Goal: Obtain resource: Download file/media

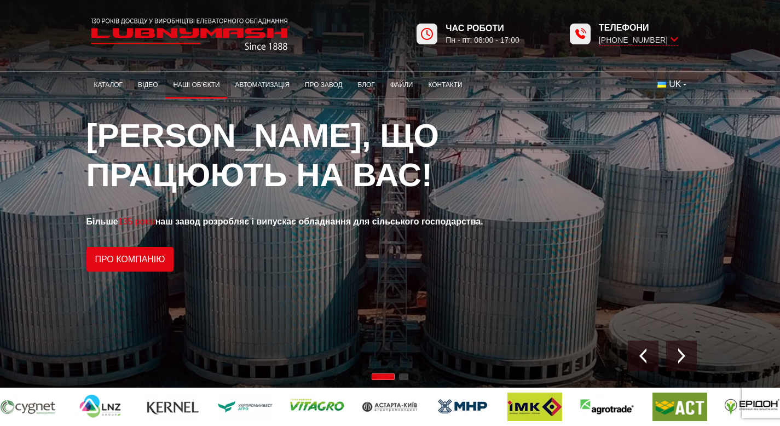
click at [165, 85] on link "Наші об’єкти" at bounding box center [196, 84] width 62 height 21
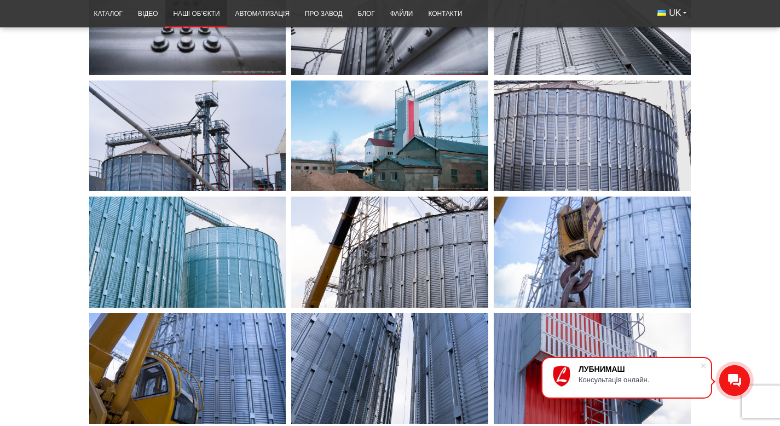
scroll to position [609, 0]
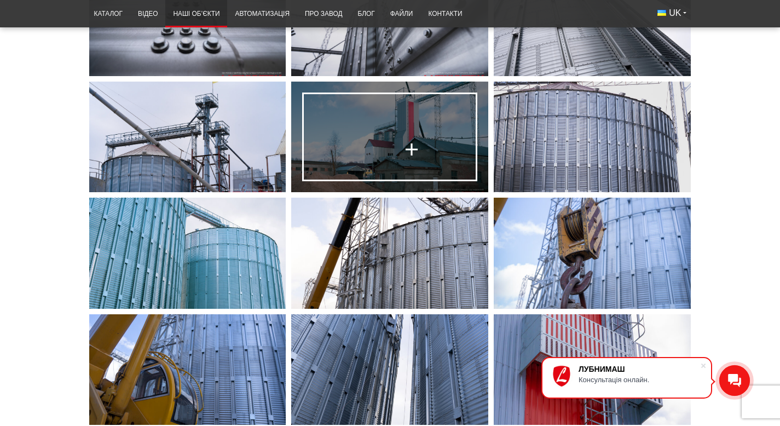
click at [370, 192] on link at bounding box center [389, 137] width 197 height 111
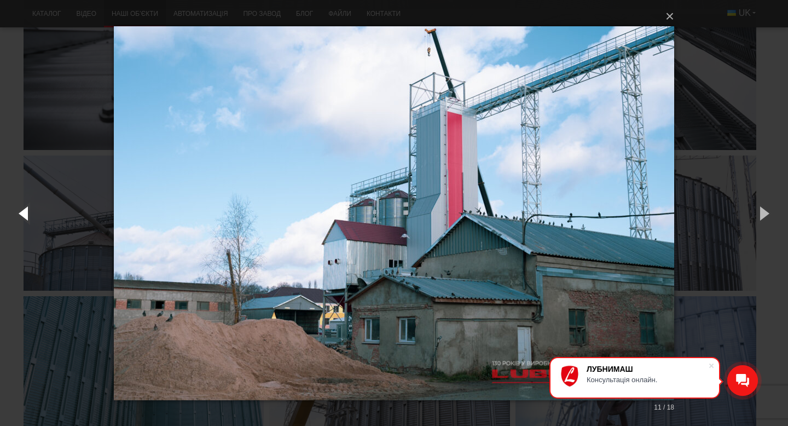
click at [20, 219] on button "button" at bounding box center [24, 213] width 49 height 60
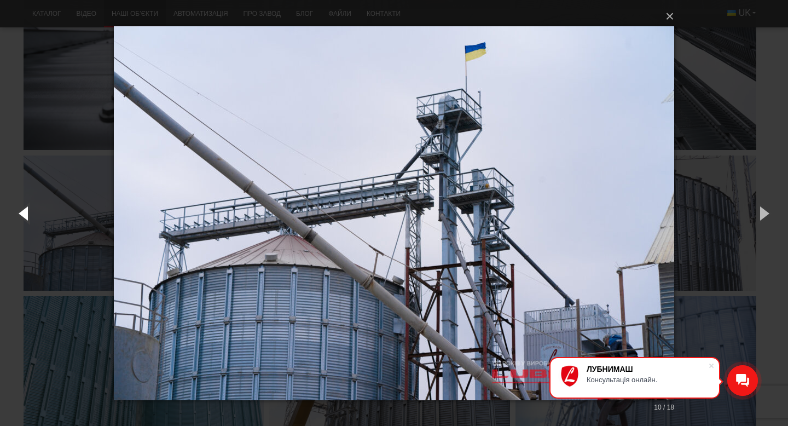
click at [20, 219] on button "button" at bounding box center [24, 213] width 49 height 60
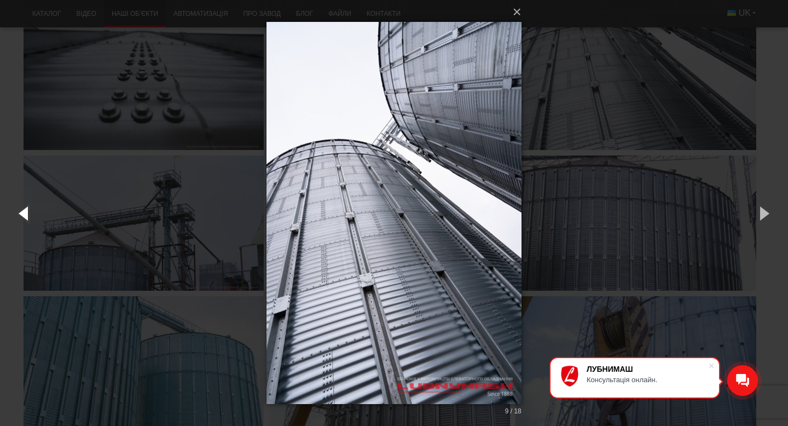
click at [20, 219] on button "button" at bounding box center [24, 213] width 49 height 60
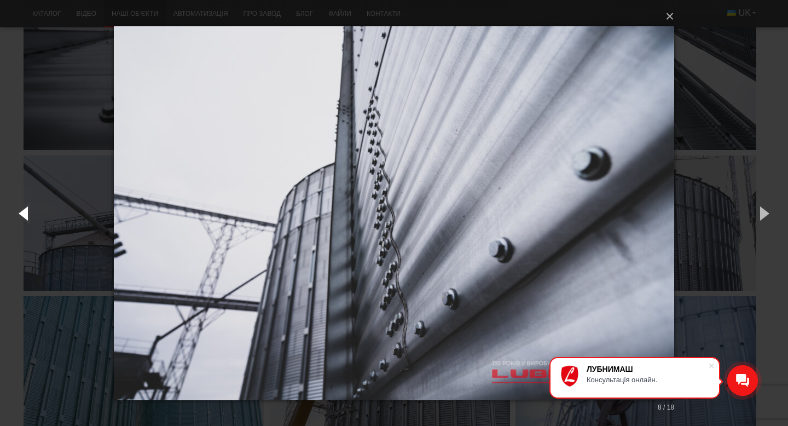
click at [20, 219] on button "button" at bounding box center [24, 213] width 49 height 60
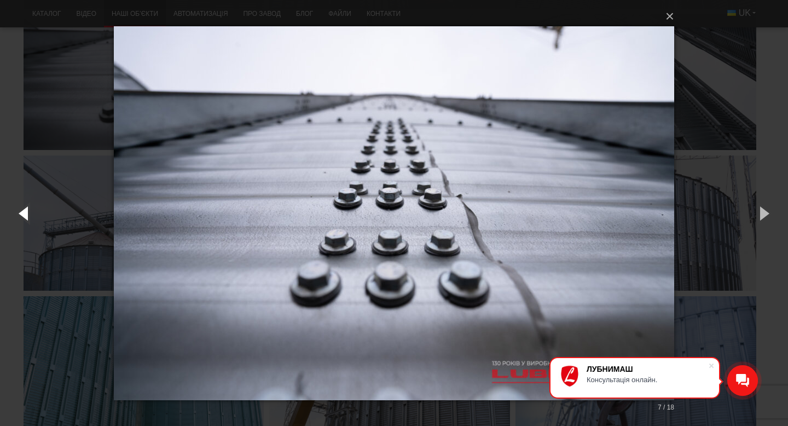
click at [20, 219] on button "button" at bounding box center [24, 213] width 49 height 60
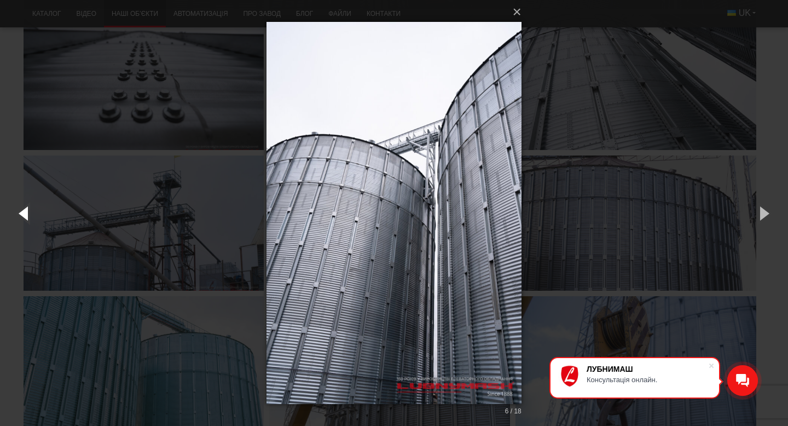
click at [20, 219] on button "button" at bounding box center [24, 213] width 49 height 60
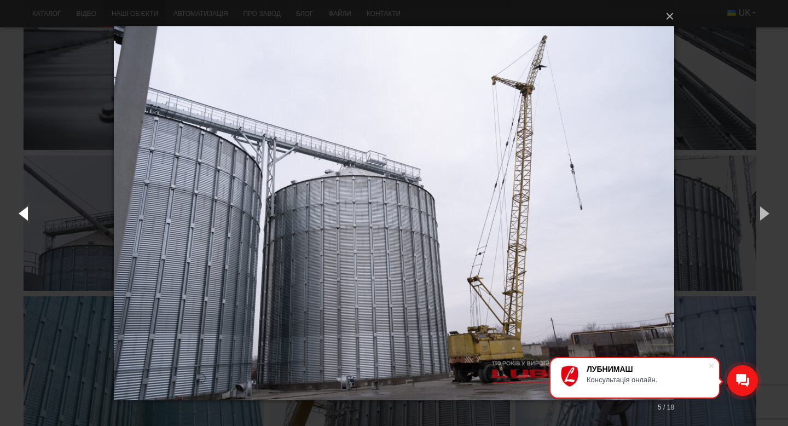
click at [20, 219] on button "button" at bounding box center [24, 213] width 49 height 60
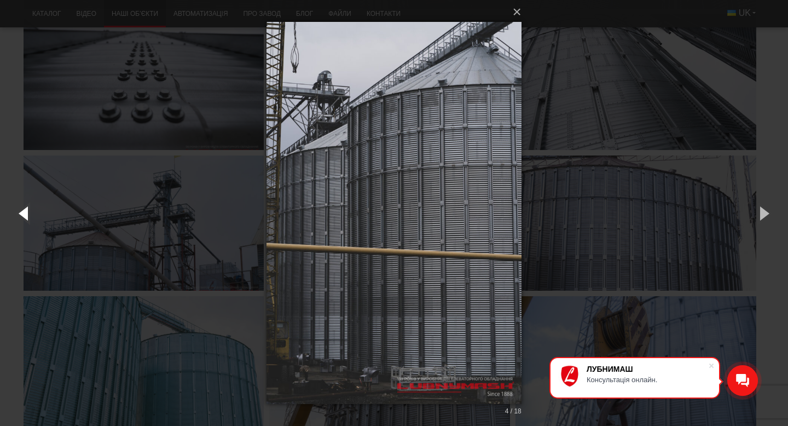
click at [20, 219] on button "button" at bounding box center [24, 213] width 49 height 60
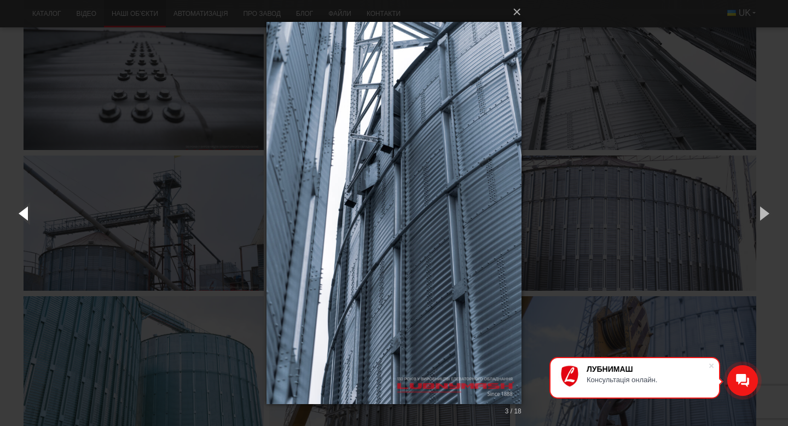
click at [20, 219] on button "button" at bounding box center [24, 213] width 49 height 60
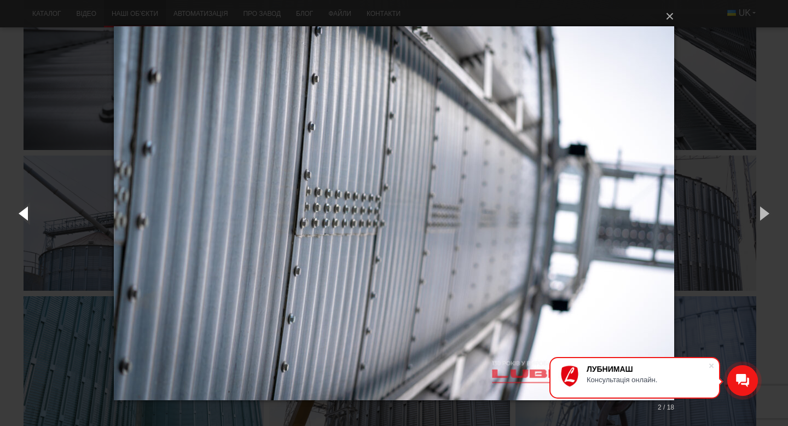
click at [20, 219] on button "button" at bounding box center [24, 213] width 49 height 60
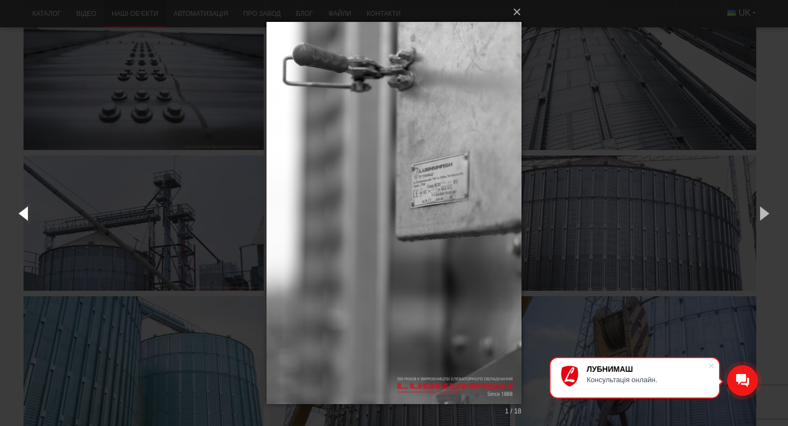
click at [20, 219] on button "button" at bounding box center [24, 213] width 49 height 60
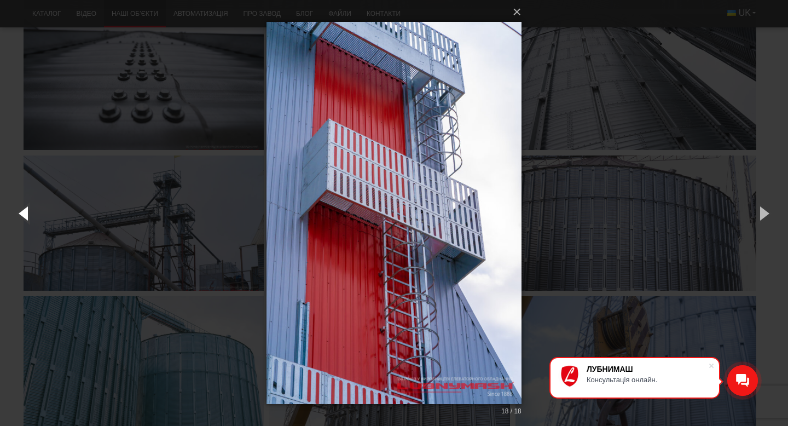
click at [20, 219] on button "button" at bounding box center [24, 213] width 49 height 60
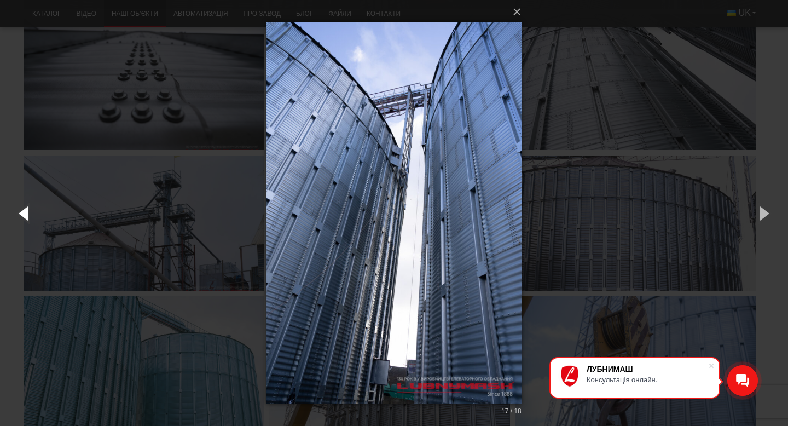
click at [20, 219] on button "button" at bounding box center [24, 213] width 49 height 60
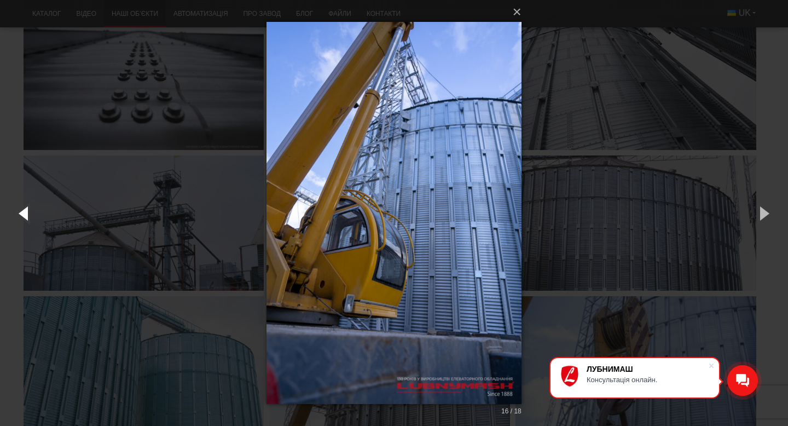
click at [20, 219] on button "button" at bounding box center [24, 213] width 49 height 60
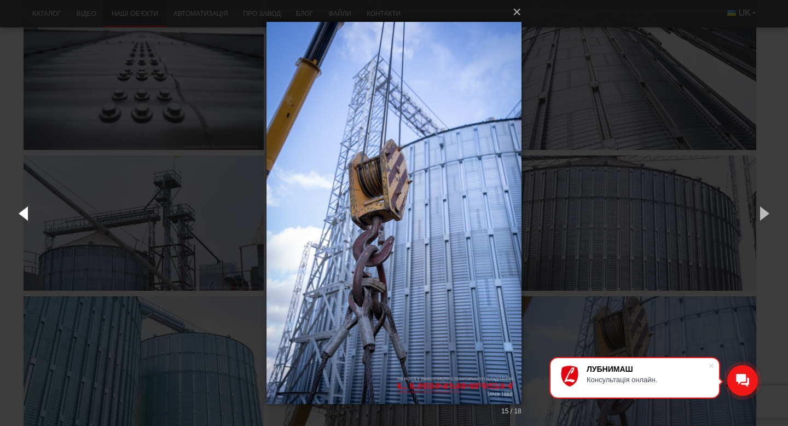
click at [20, 219] on button "button" at bounding box center [24, 213] width 49 height 60
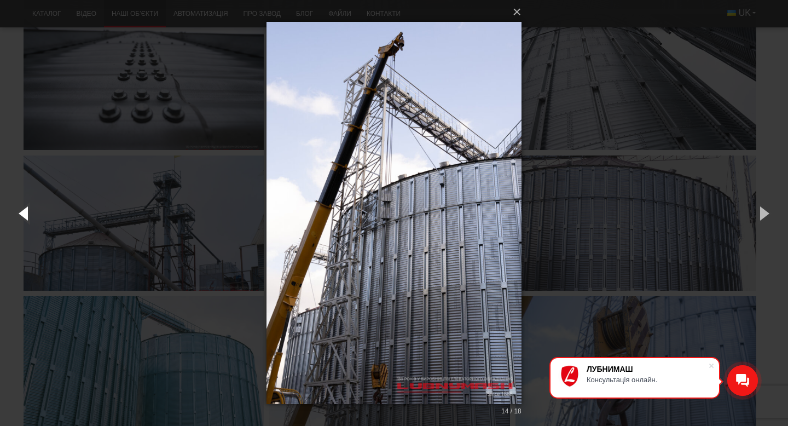
click at [20, 219] on button "button" at bounding box center [24, 213] width 49 height 60
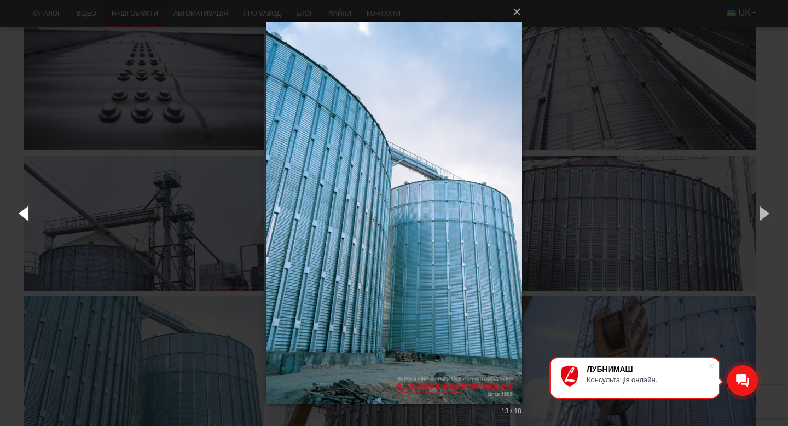
click at [20, 219] on button "button" at bounding box center [24, 213] width 49 height 60
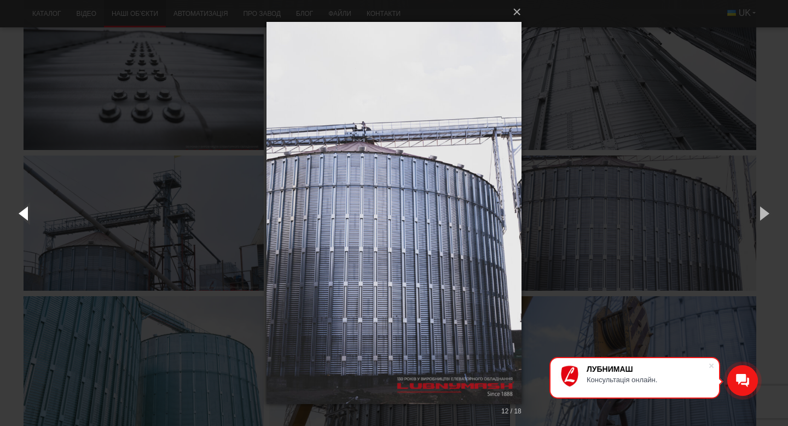
click at [20, 219] on button "button" at bounding box center [24, 213] width 49 height 60
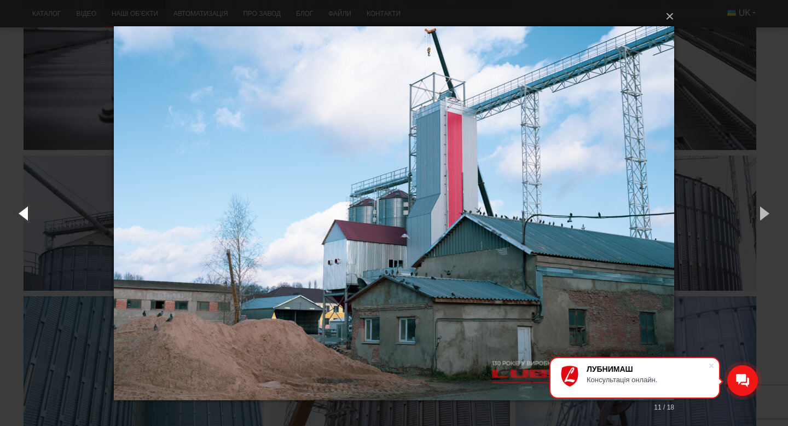
click at [20, 219] on button "button" at bounding box center [24, 213] width 49 height 60
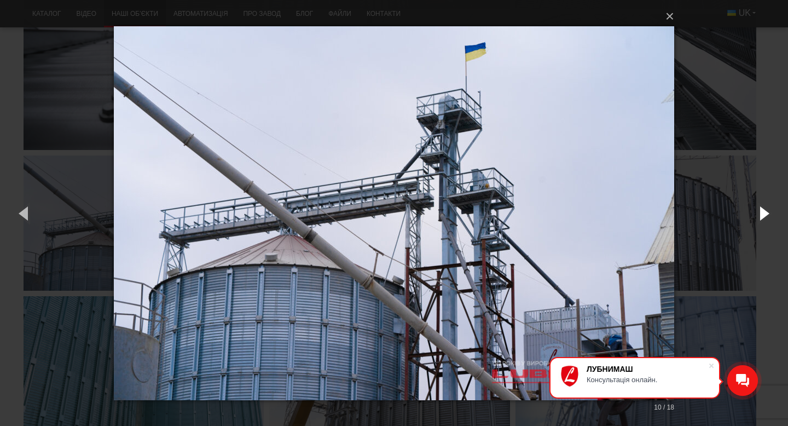
click at [761, 212] on button "button" at bounding box center [763, 213] width 49 height 60
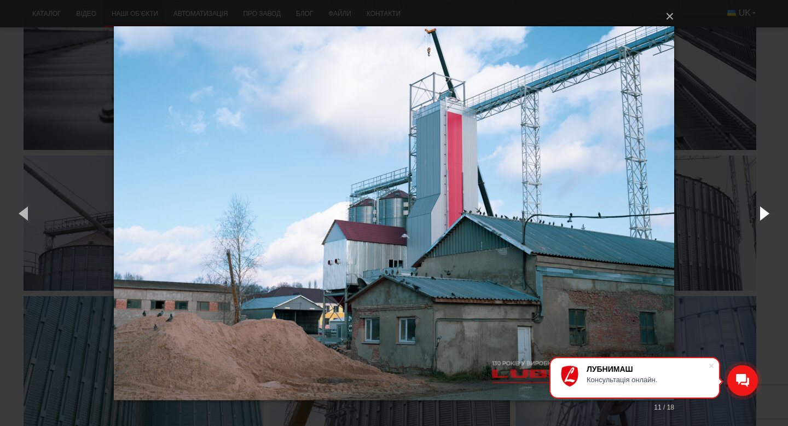
click at [761, 212] on button "button" at bounding box center [763, 213] width 49 height 60
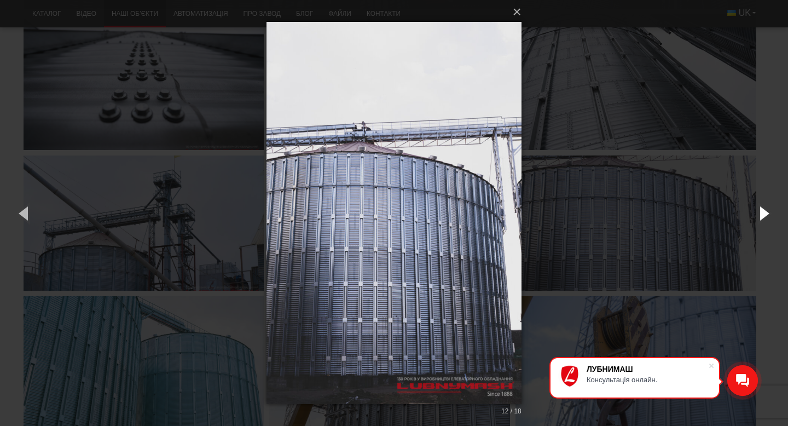
click at [761, 212] on button "button" at bounding box center [763, 213] width 49 height 60
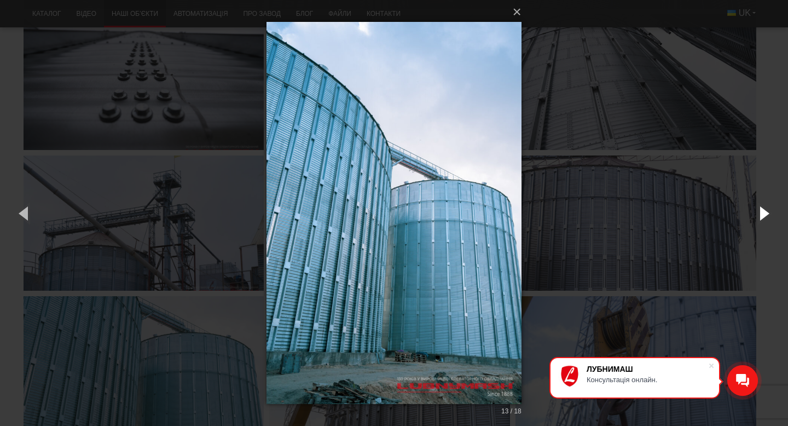
click at [761, 212] on button "button" at bounding box center [763, 213] width 49 height 60
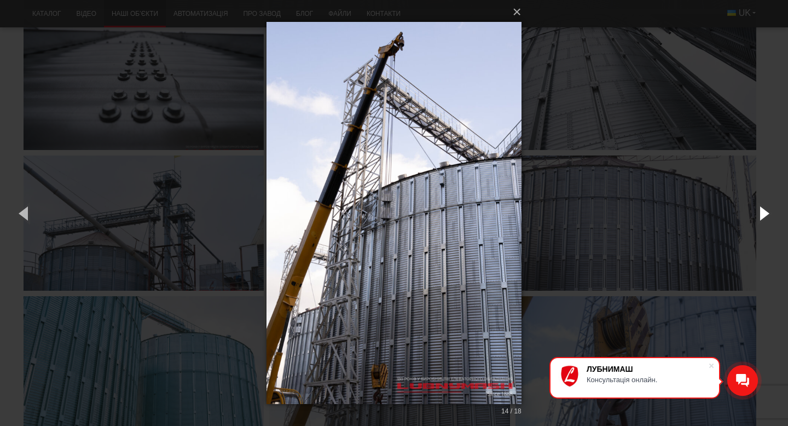
click at [761, 212] on button "button" at bounding box center [763, 213] width 49 height 60
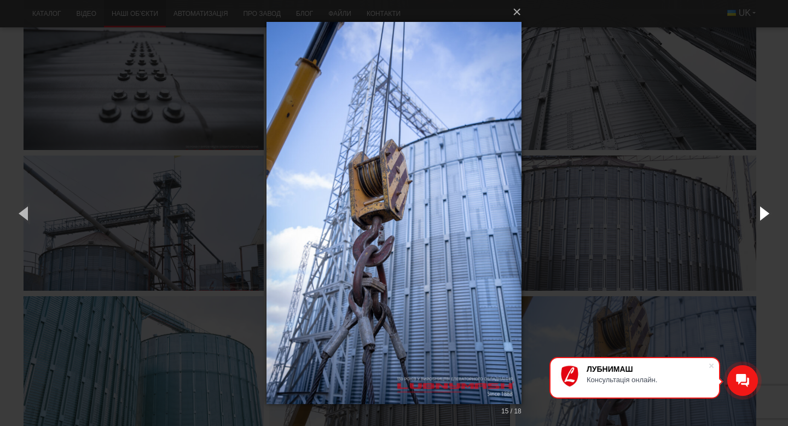
click at [761, 212] on button "button" at bounding box center [763, 213] width 49 height 60
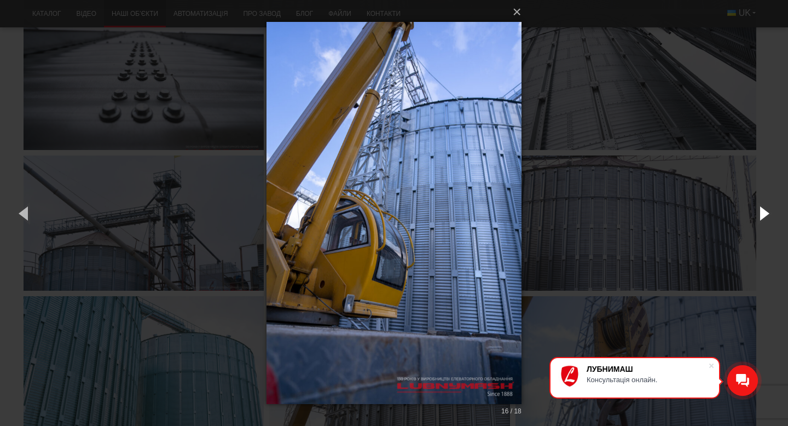
click at [761, 212] on button "button" at bounding box center [763, 213] width 49 height 60
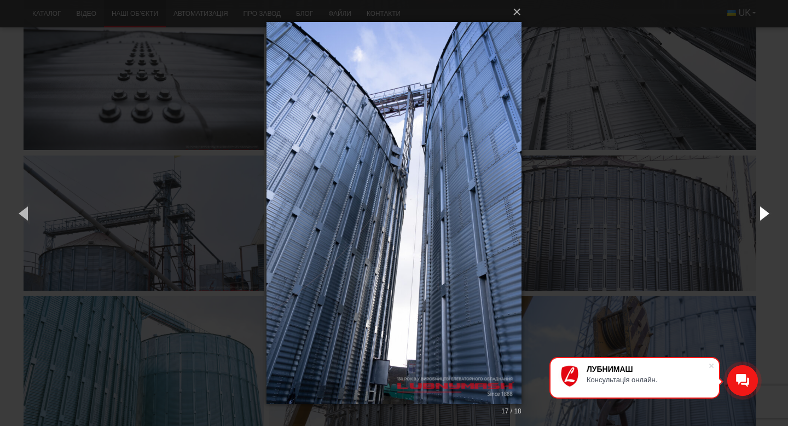
click at [761, 212] on button "button" at bounding box center [763, 213] width 49 height 60
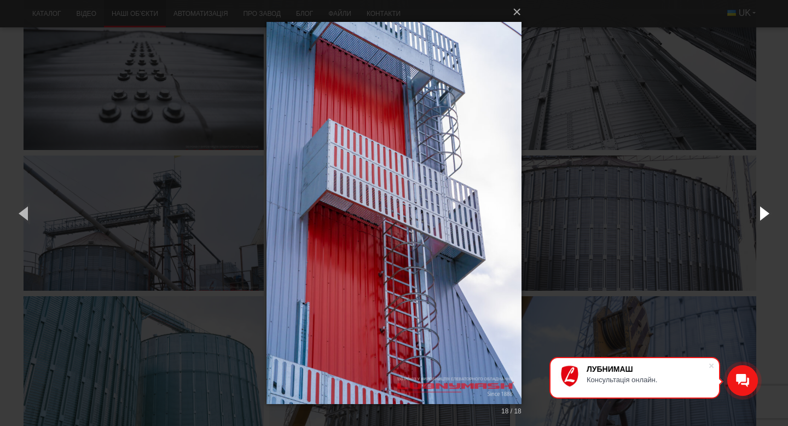
click at [761, 212] on button "button" at bounding box center [763, 213] width 49 height 60
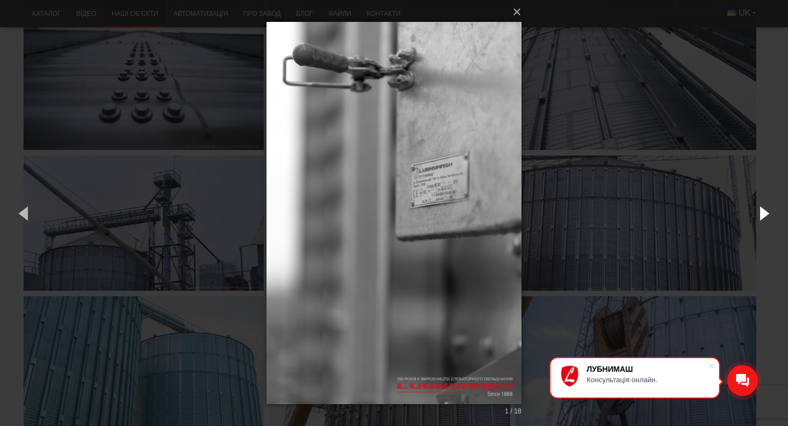
click at [761, 212] on button "button" at bounding box center [763, 213] width 49 height 60
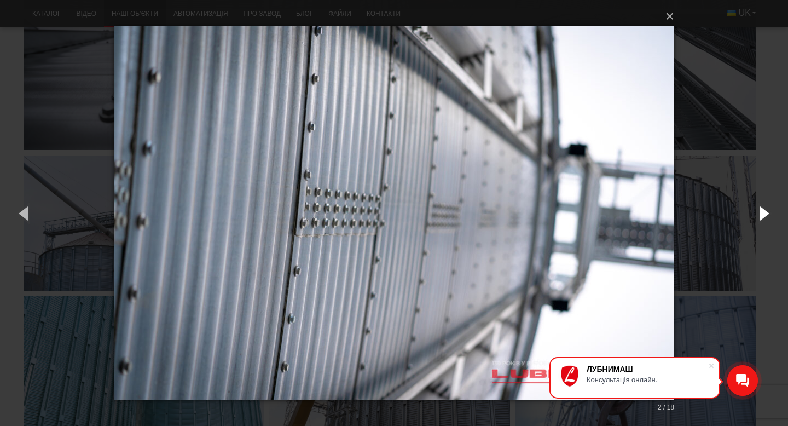
click at [761, 212] on button "button" at bounding box center [763, 213] width 49 height 60
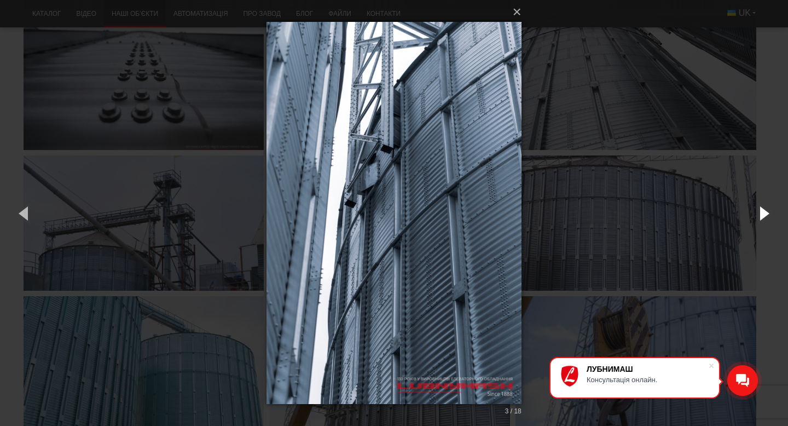
click at [760, 212] on button "button" at bounding box center [763, 213] width 49 height 60
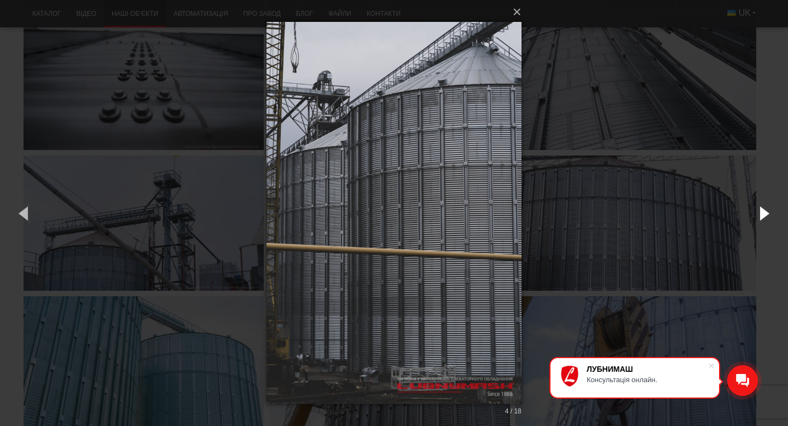
click at [760, 212] on button "button" at bounding box center [763, 213] width 49 height 60
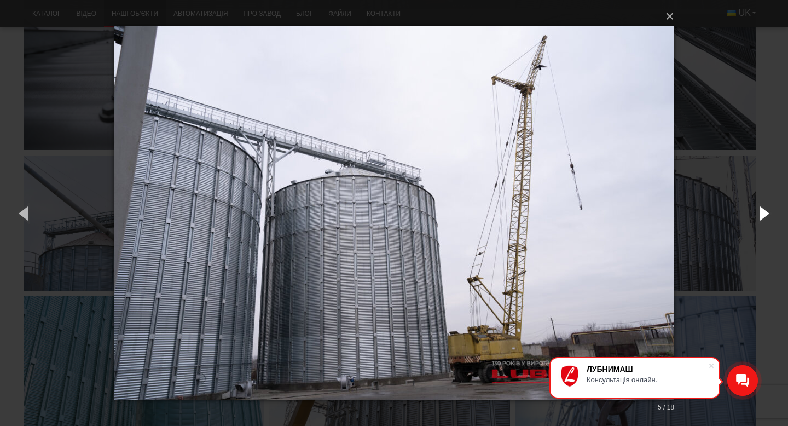
click at [760, 212] on button "button" at bounding box center [763, 213] width 49 height 60
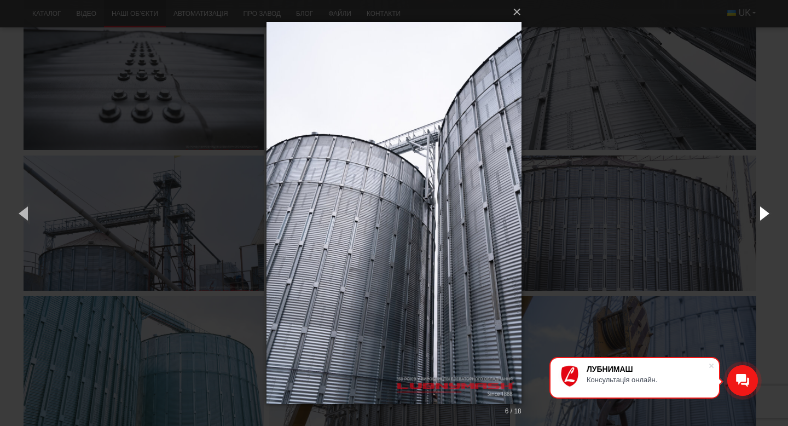
click at [760, 212] on button "button" at bounding box center [763, 213] width 49 height 60
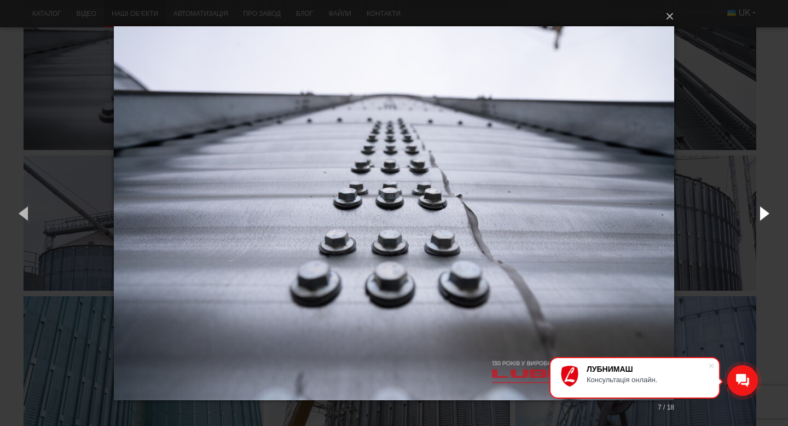
click at [760, 212] on button "button" at bounding box center [763, 213] width 49 height 60
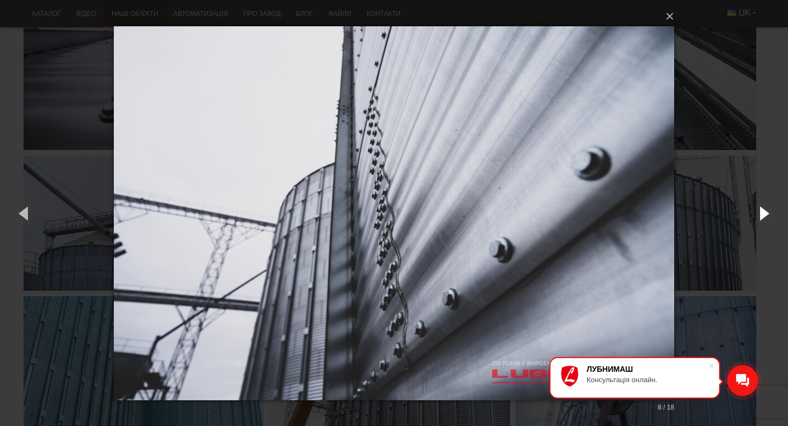
click at [760, 212] on button "button" at bounding box center [763, 213] width 49 height 60
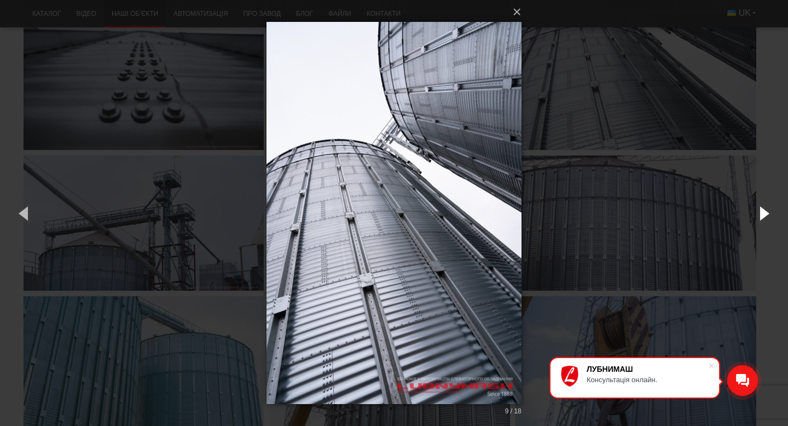
click at [760, 212] on button "button" at bounding box center [763, 213] width 49 height 60
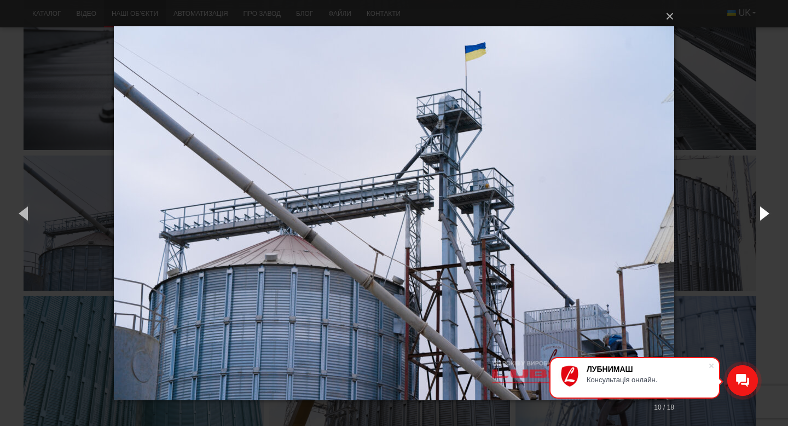
click at [760, 212] on button "button" at bounding box center [763, 213] width 49 height 60
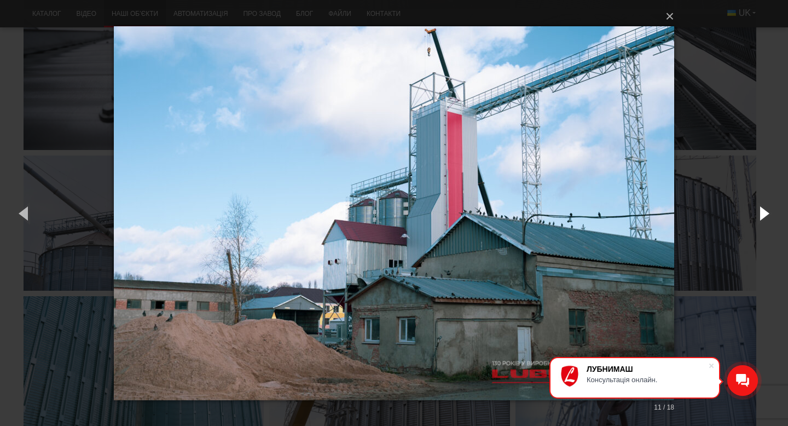
click at [760, 212] on button "button" at bounding box center [763, 213] width 49 height 60
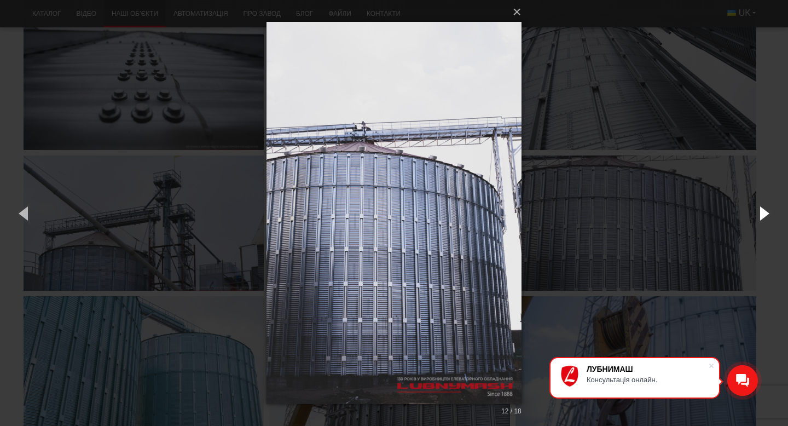
click at [760, 212] on button "button" at bounding box center [763, 213] width 49 height 60
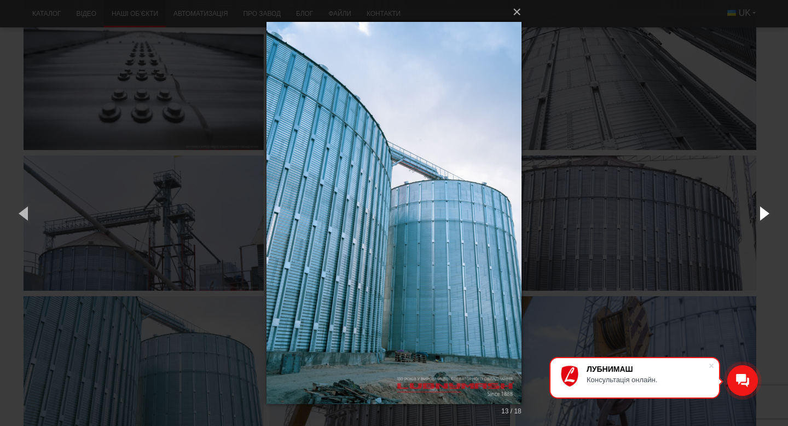
click at [760, 212] on button "button" at bounding box center [763, 213] width 49 height 60
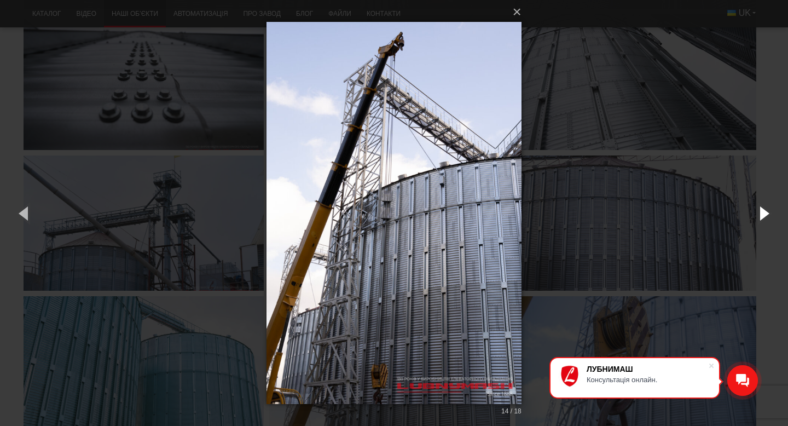
click at [760, 212] on button "button" at bounding box center [763, 213] width 49 height 60
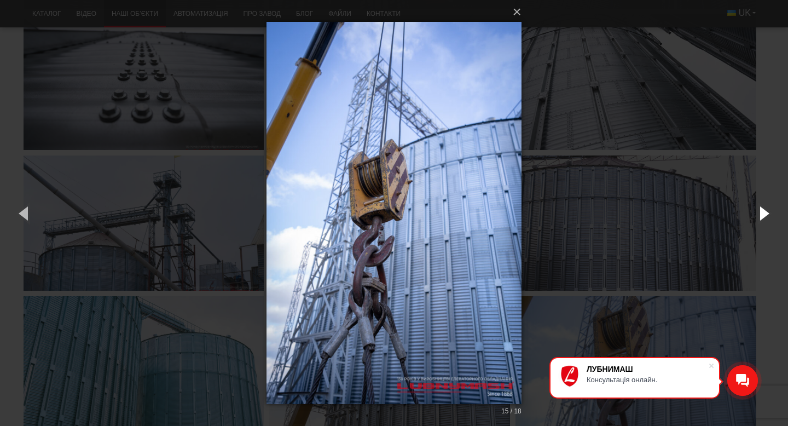
click at [760, 212] on button "button" at bounding box center [763, 213] width 49 height 60
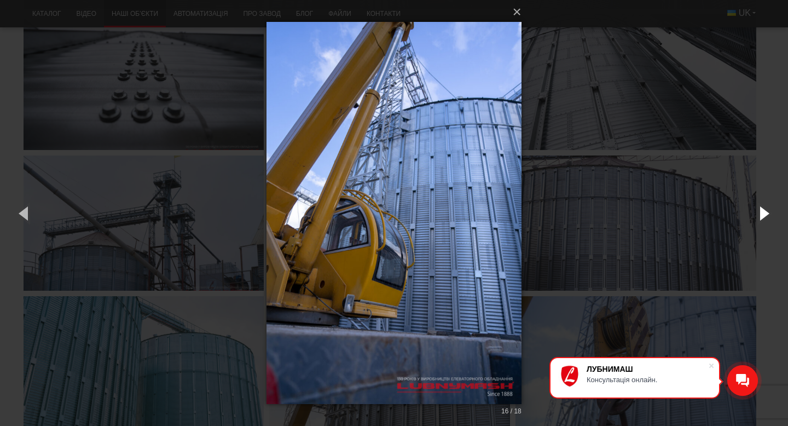
click at [760, 212] on button "button" at bounding box center [763, 213] width 49 height 60
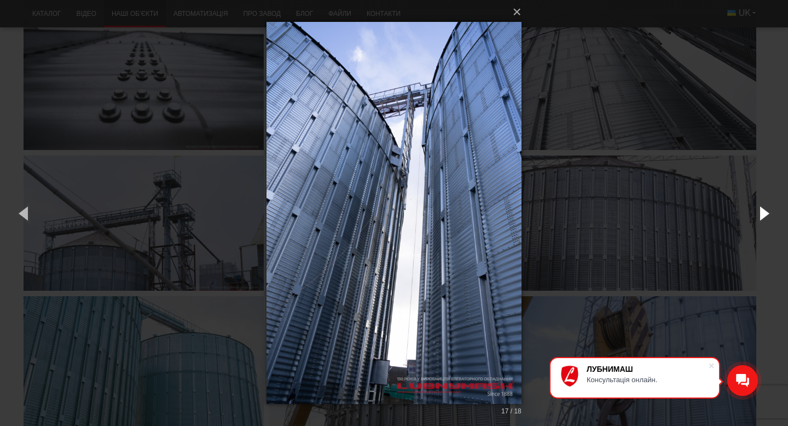
click at [760, 212] on button "button" at bounding box center [763, 213] width 49 height 60
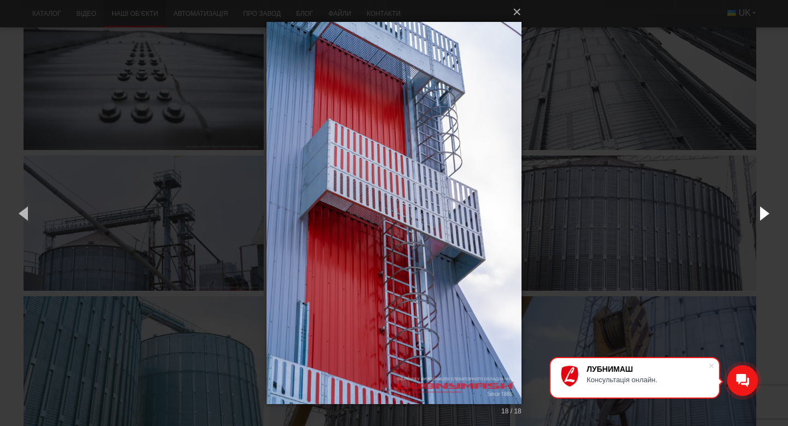
click at [760, 212] on button "button" at bounding box center [763, 213] width 49 height 60
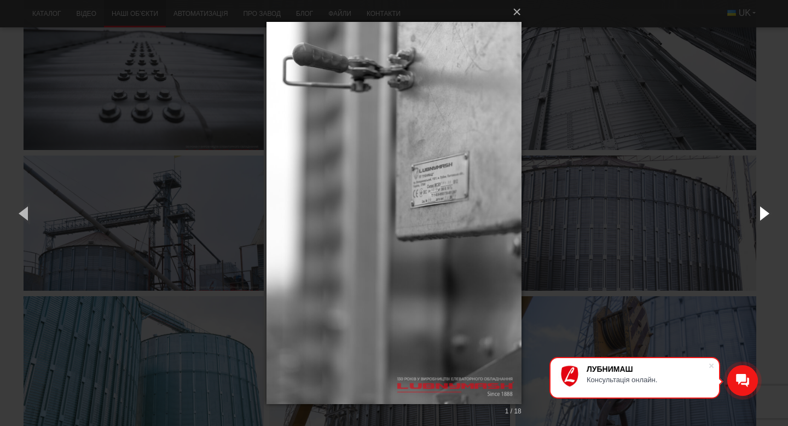
click at [760, 212] on button "button" at bounding box center [763, 213] width 49 height 60
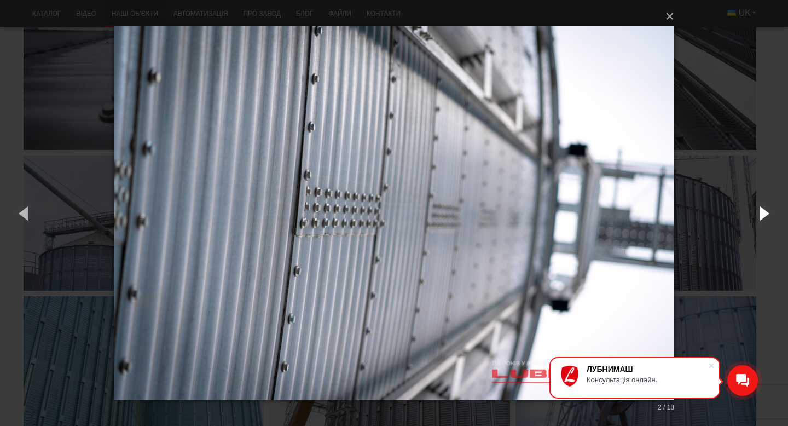
click at [760, 212] on button "button" at bounding box center [763, 213] width 49 height 60
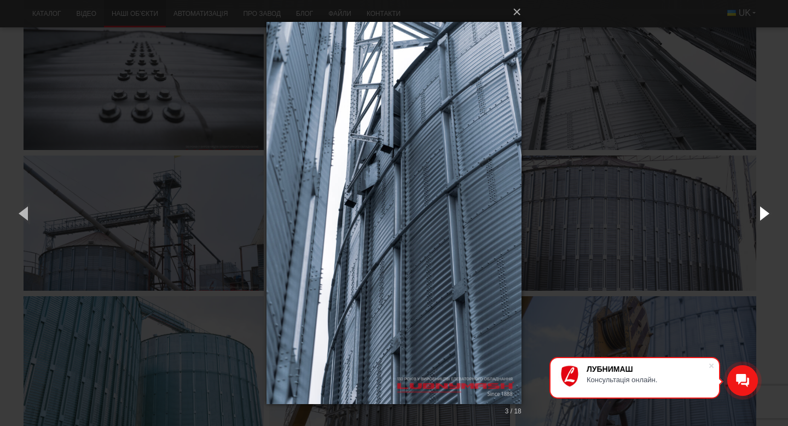
click at [760, 212] on button "button" at bounding box center [763, 213] width 49 height 60
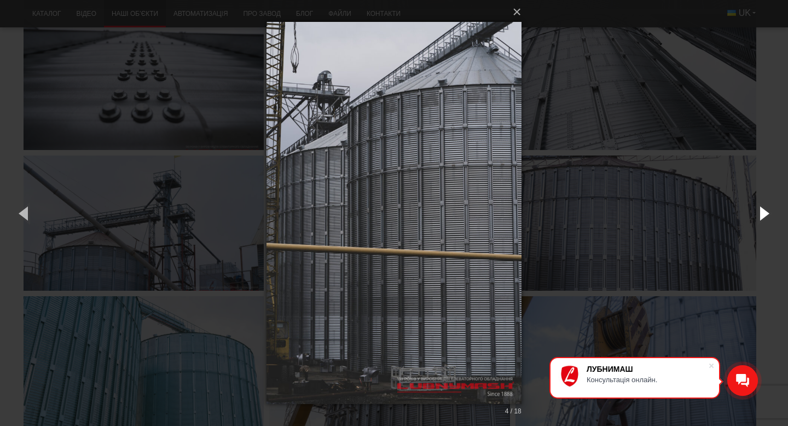
click at [760, 212] on button "button" at bounding box center [763, 213] width 49 height 60
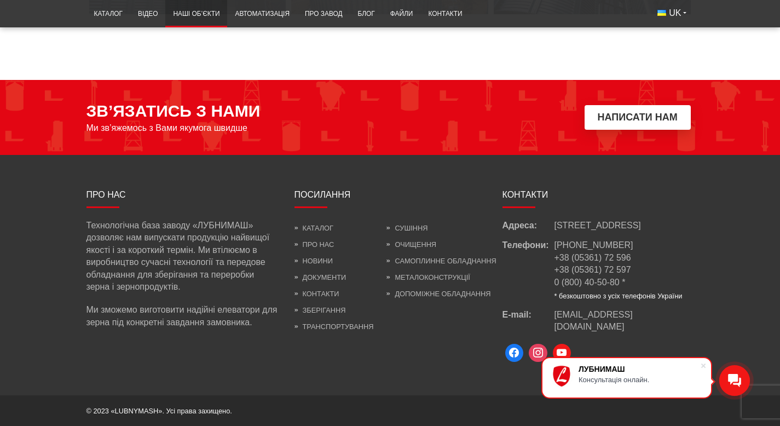
scroll to position [4245, 0]
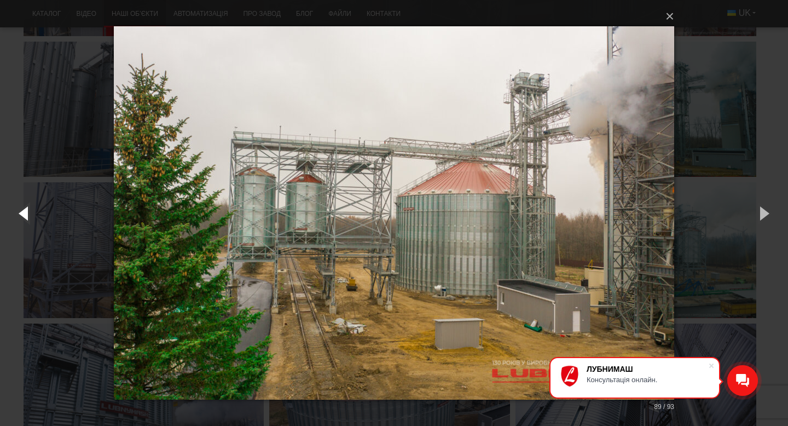
click at [24, 219] on button "button" at bounding box center [24, 213] width 49 height 60
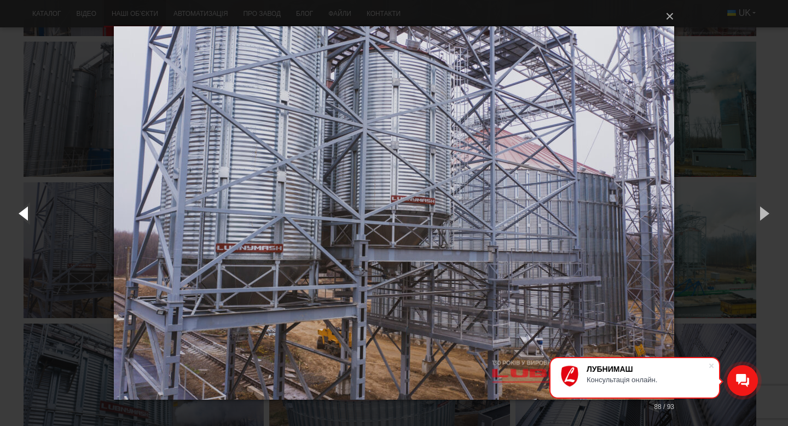
click at [24, 219] on button "button" at bounding box center [24, 213] width 49 height 60
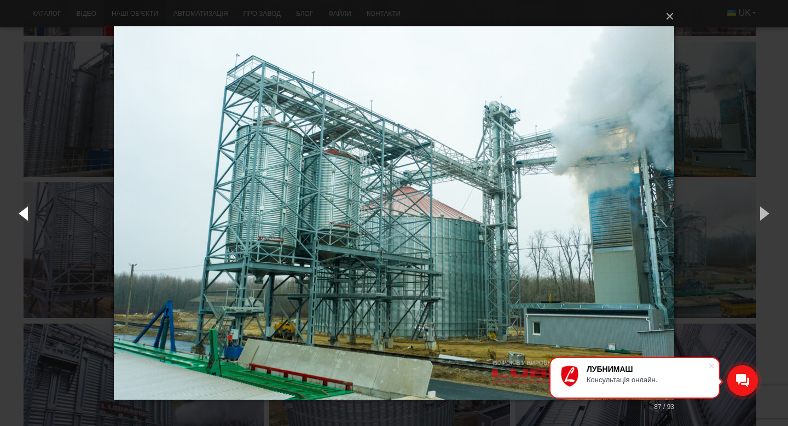
click at [24, 219] on button "button" at bounding box center [24, 213] width 49 height 60
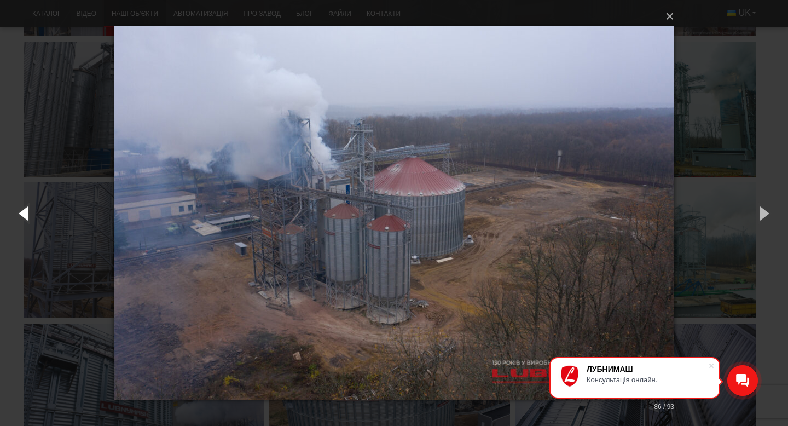
click at [24, 219] on button "button" at bounding box center [24, 213] width 49 height 60
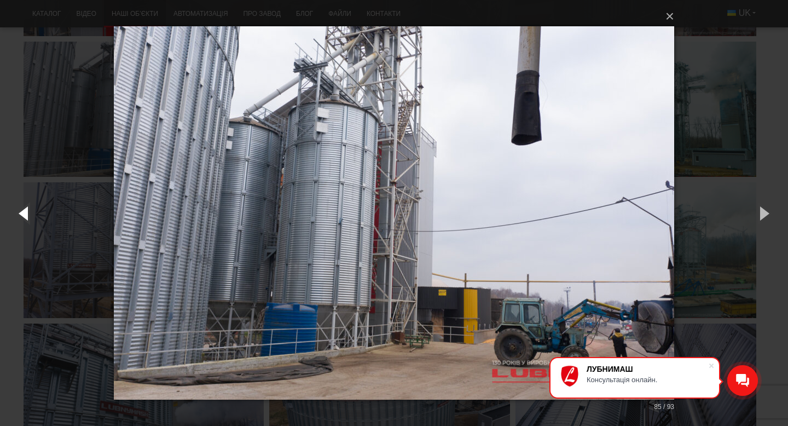
click at [24, 219] on button "button" at bounding box center [24, 213] width 49 height 60
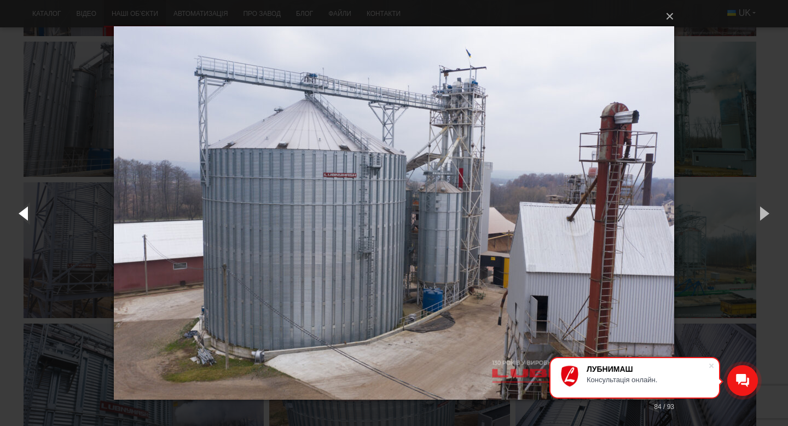
click at [24, 219] on button "button" at bounding box center [24, 213] width 49 height 60
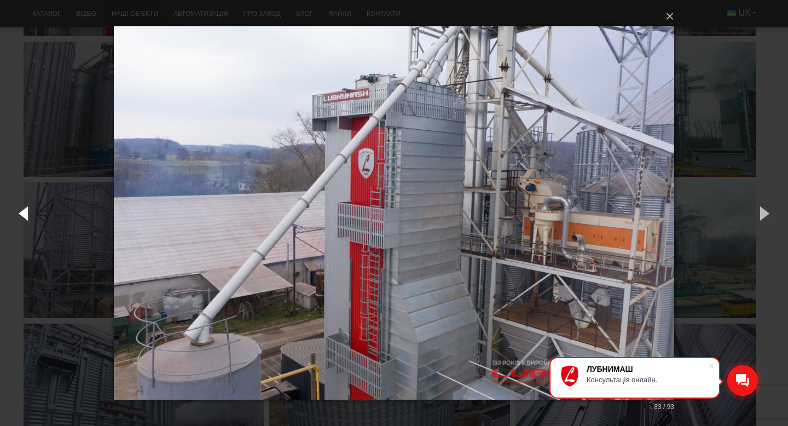
click at [24, 219] on button "button" at bounding box center [24, 213] width 49 height 60
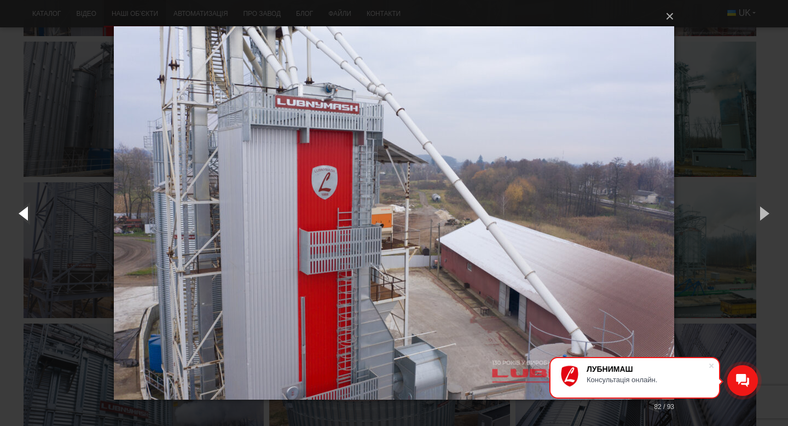
click at [24, 219] on button "button" at bounding box center [24, 213] width 49 height 60
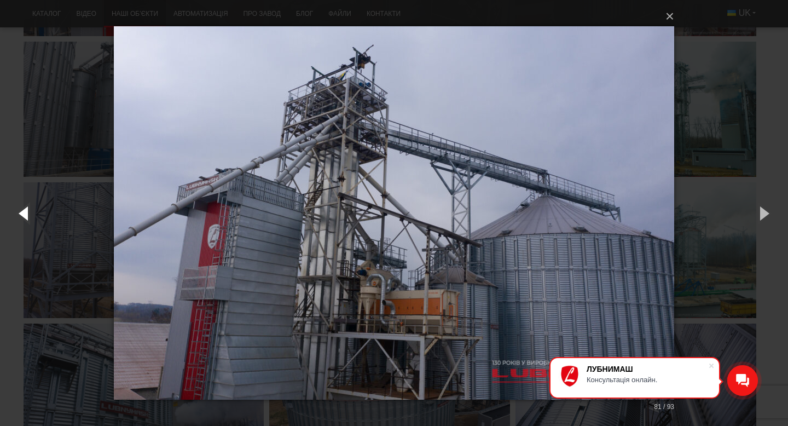
click at [24, 219] on button "button" at bounding box center [24, 213] width 49 height 60
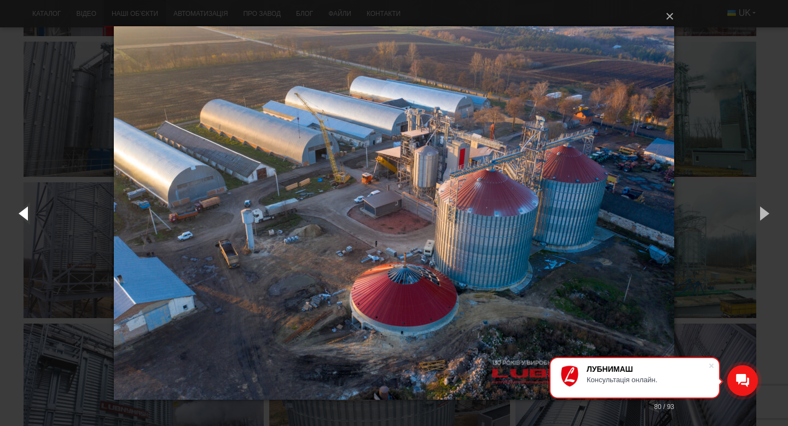
click at [24, 219] on button "button" at bounding box center [24, 213] width 49 height 60
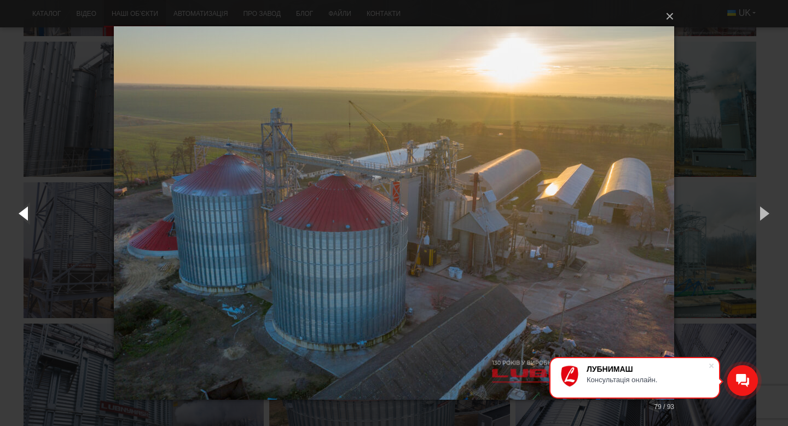
click at [24, 219] on button "button" at bounding box center [24, 213] width 49 height 60
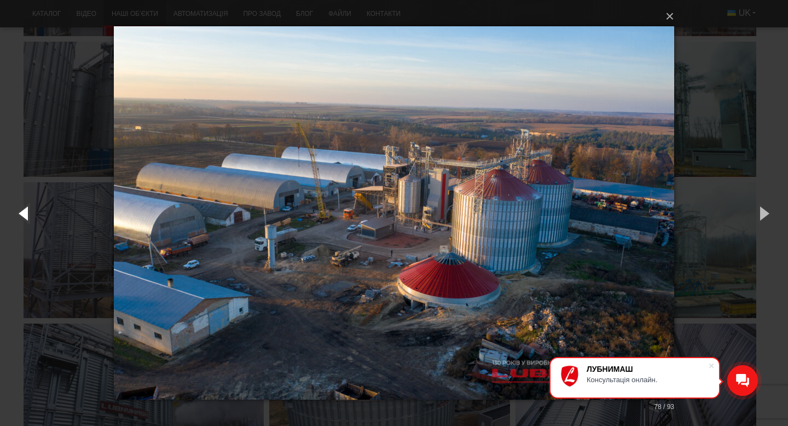
click at [24, 219] on button "button" at bounding box center [24, 213] width 49 height 60
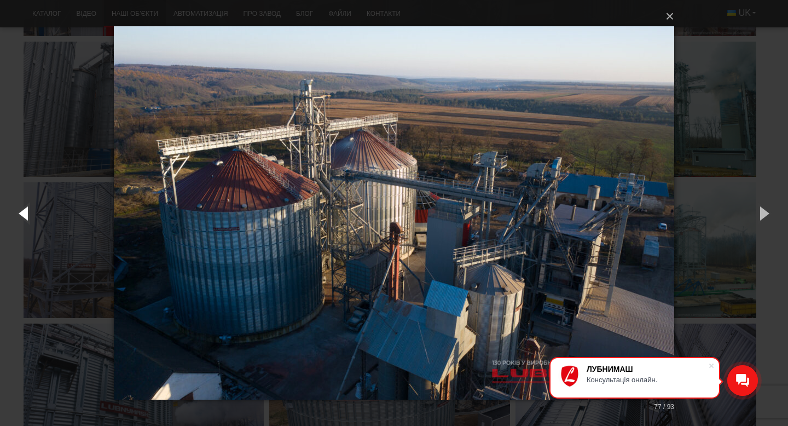
click at [24, 219] on button "button" at bounding box center [24, 213] width 49 height 60
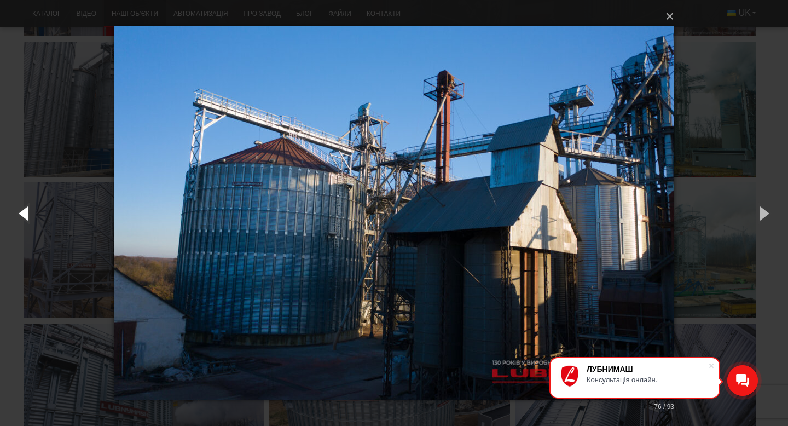
click at [24, 219] on button "button" at bounding box center [24, 213] width 49 height 60
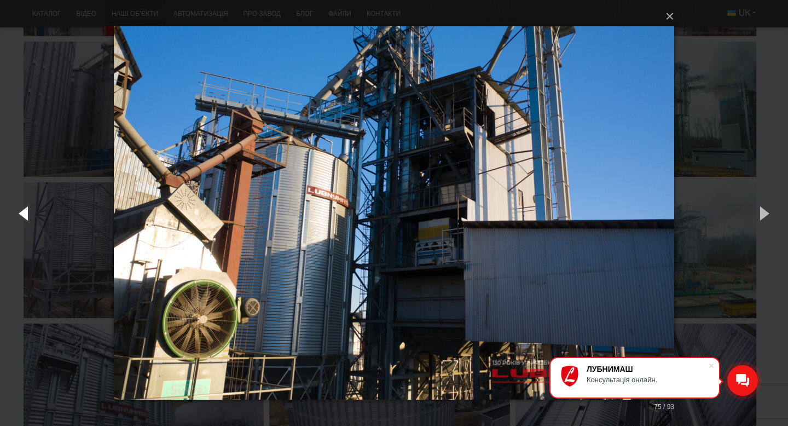
click at [24, 219] on button "button" at bounding box center [24, 213] width 49 height 60
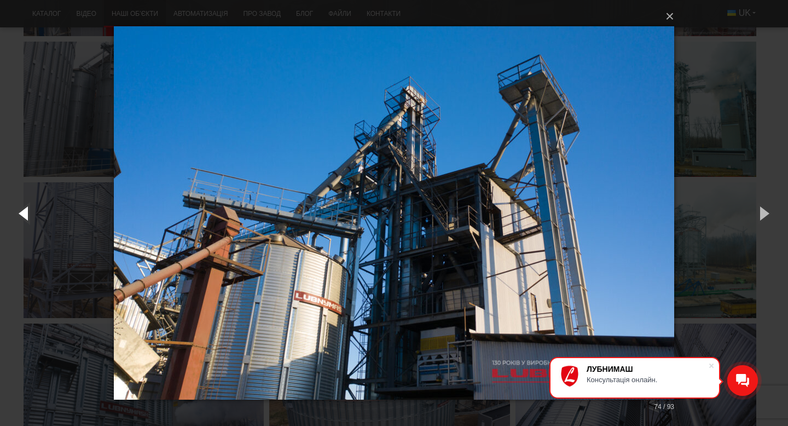
click at [24, 219] on button "button" at bounding box center [24, 213] width 49 height 60
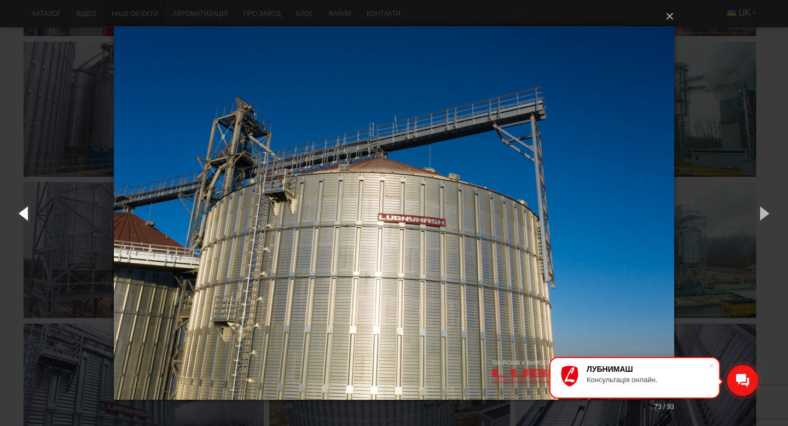
click at [24, 219] on button "button" at bounding box center [24, 213] width 49 height 60
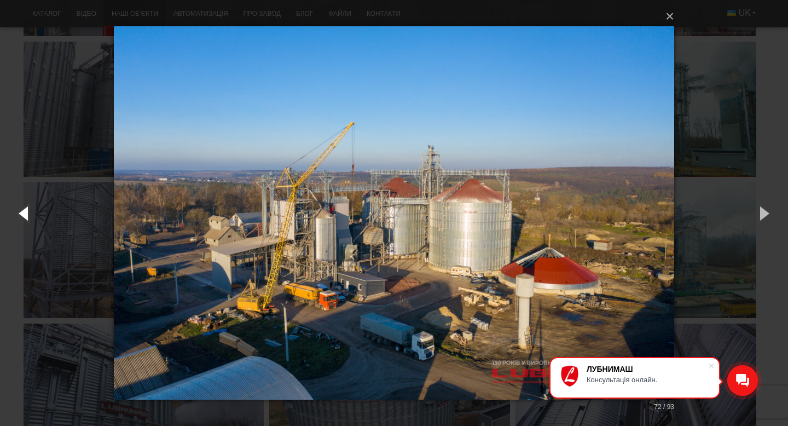
click at [24, 219] on button "button" at bounding box center [24, 213] width 49 height 60
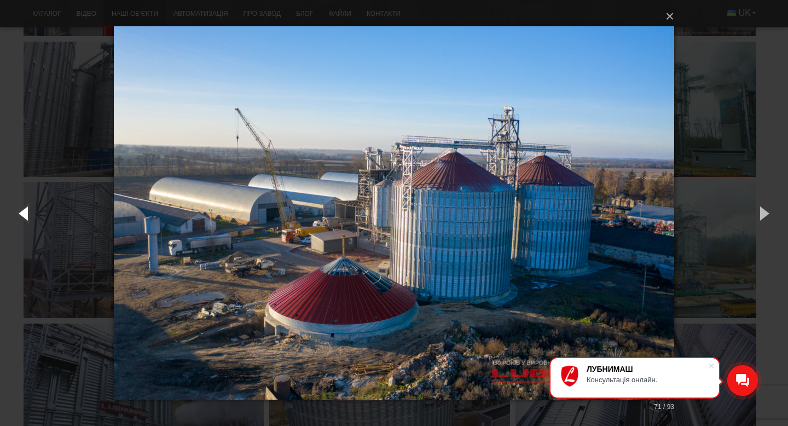
click at [24, 219] on button "button" at bounding box center [24, 213] width 49 height 60
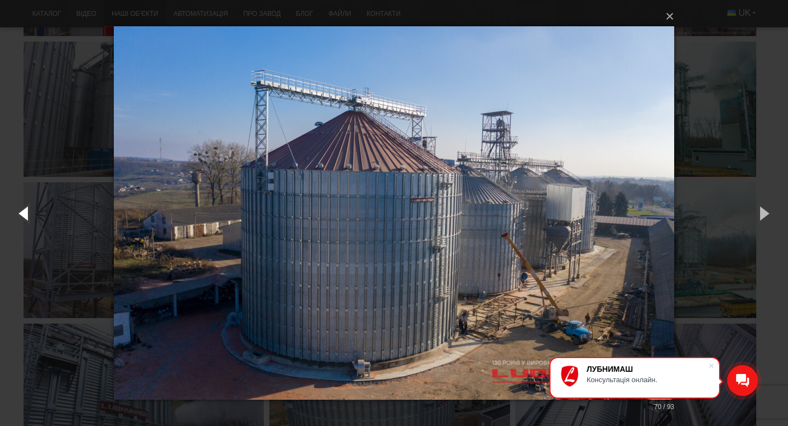
click at [24, 219] on button "button" at bounding box center [24, 213] width 49 height 60
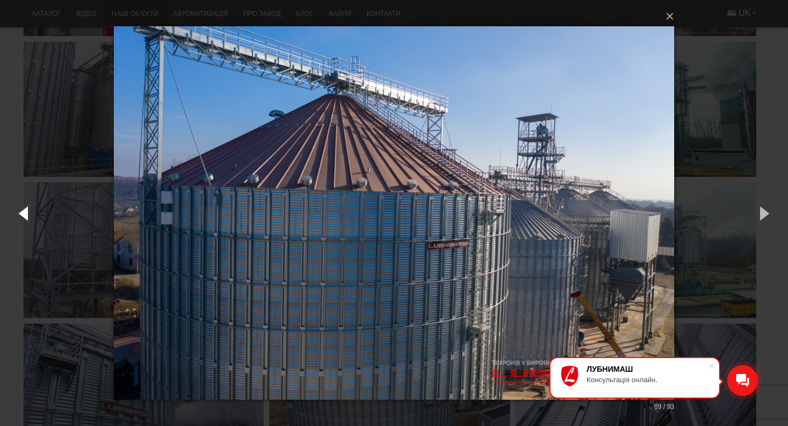
click at [24, 219] on button "button" at bounding box center [24, 213] width 49 height 60
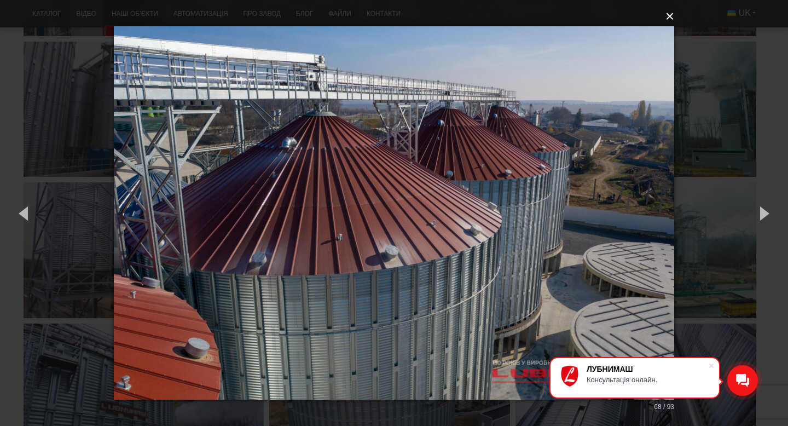
click at [670, 22] on button "×" at bounding box center [397, 16] width 560 height 24
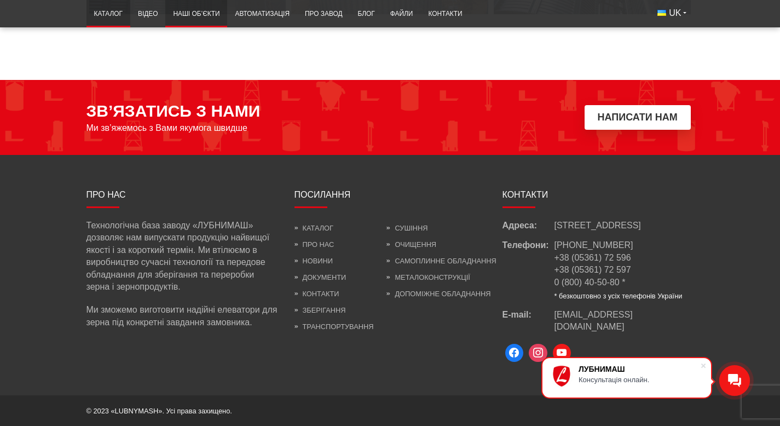
click at [86, 11] on link "Каталог" at bounding box center [108, 13] width 44 height 21
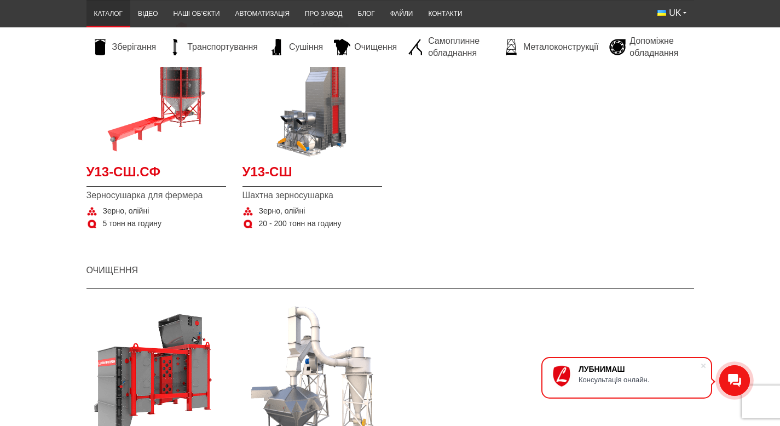
scroll to position [1375, 0]
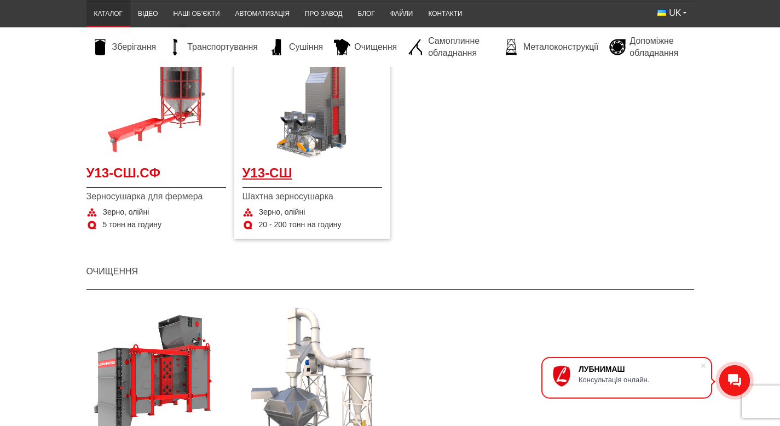
click at [245, 188] on span "У13-СШ" at bounding box center [312, 176] width 140 height 25
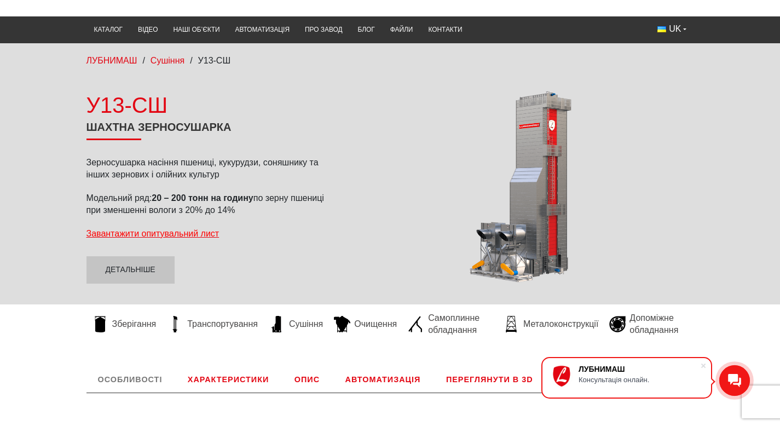
scroll to position [52, 0]
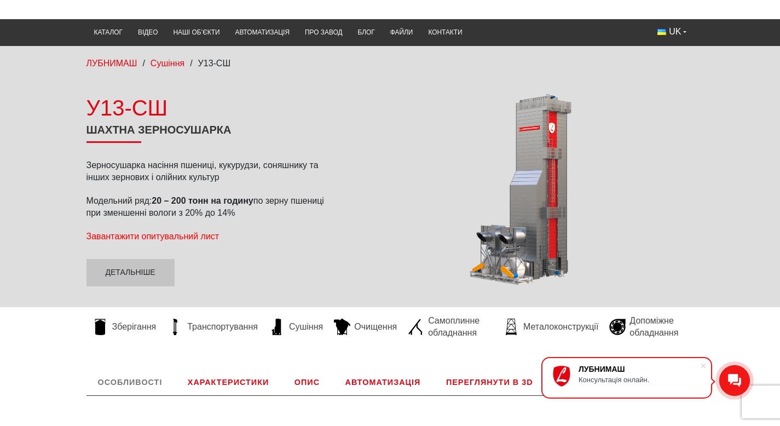
click at [142, 241] on span "Завантажити опитувальний лист" at bounding box center [152, 235] width 133 height 9
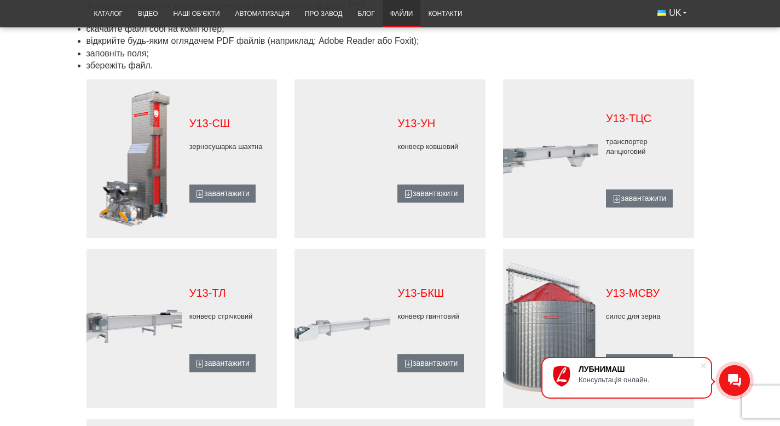
scroll to position [573, 0]
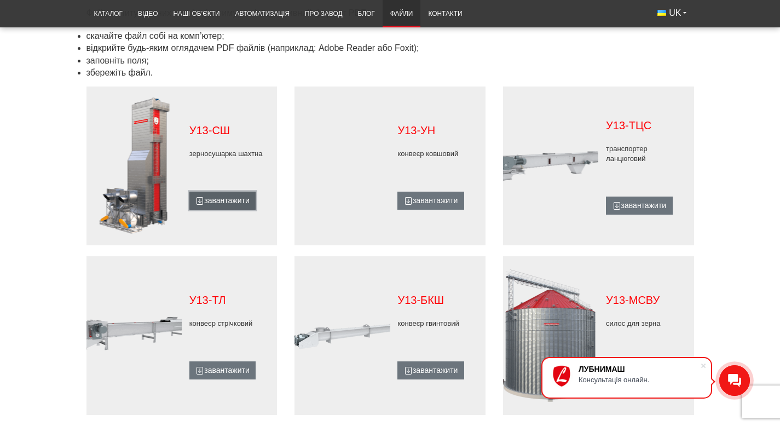
click at [189, 202] on link "завантажити" at bounding box center [222, 201] width 66 height 19
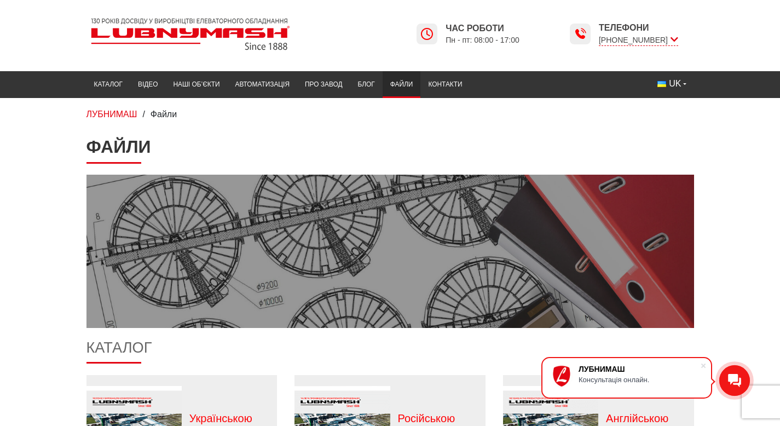
scroll to position [1, 0]
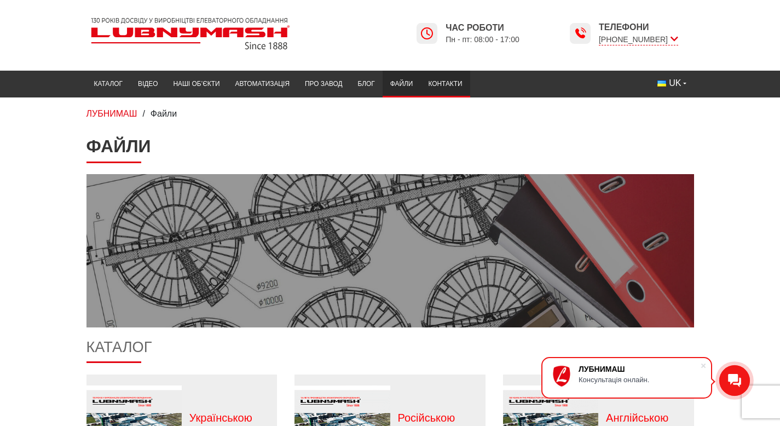
click at [420, 80] on link "Контакти" at bounding box center [444, 83] width 49 height 21
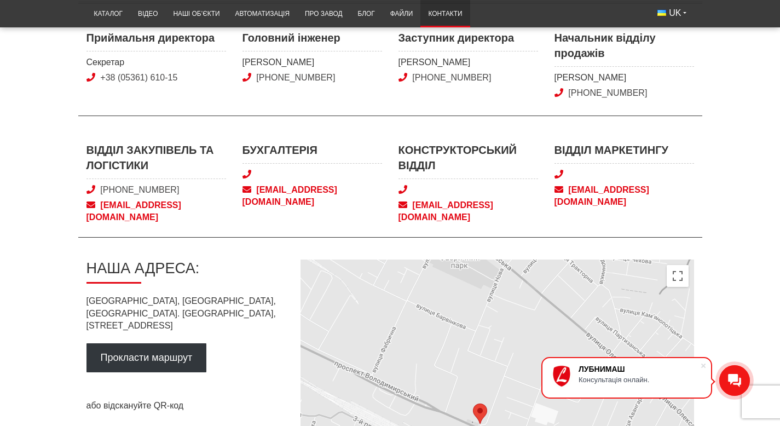
scroll to position [470, 0]
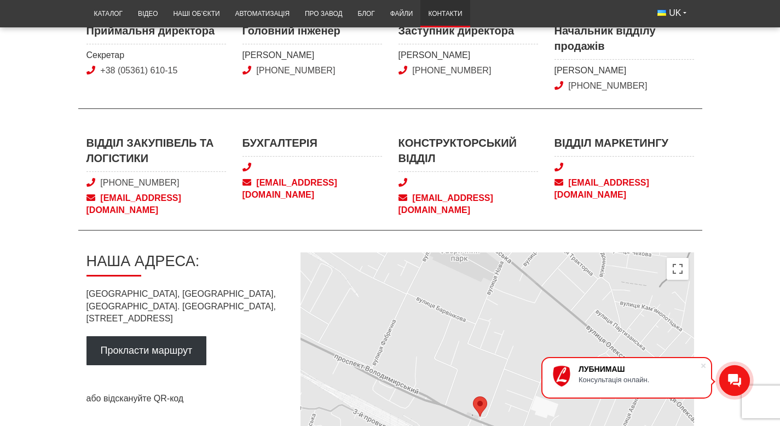
click at [694, 177] on span "[EMAIL_ADDRESS][DOMAIN_NAME]" at bounding box center [624, 189] width 140 height 25
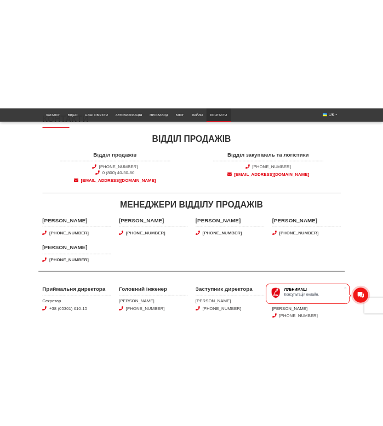
scroll to position [131, 0]
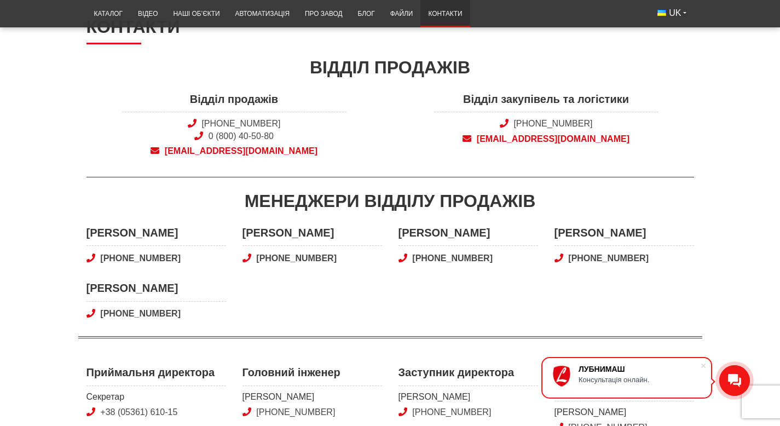
click at [241, 151] on span "[EMAIL_ADDRESS][DOMAIN_NAME]" at bounding box center [234, 151] width 224 height 12
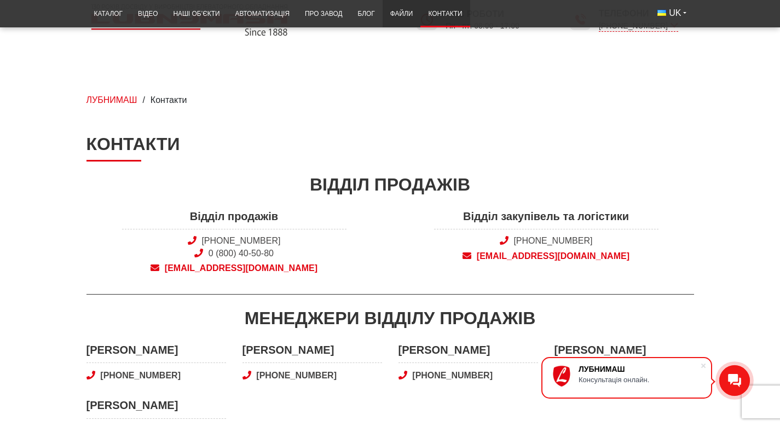
scroll to position [0, 0]
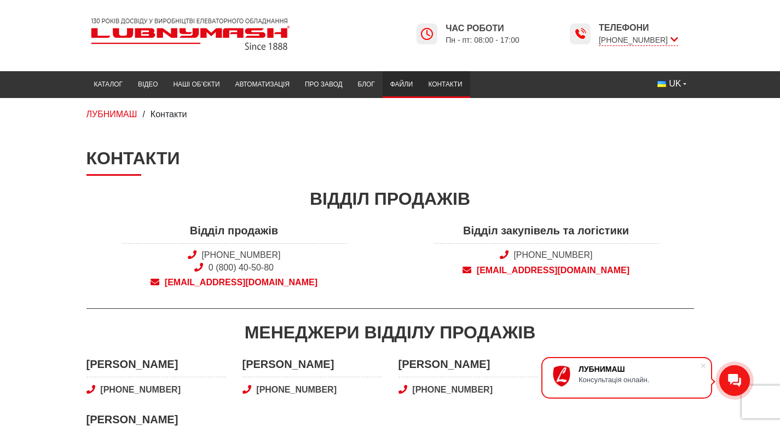
click at [383, 85] on link "Файли" at bounding box center [402, 84] width 38 height 21
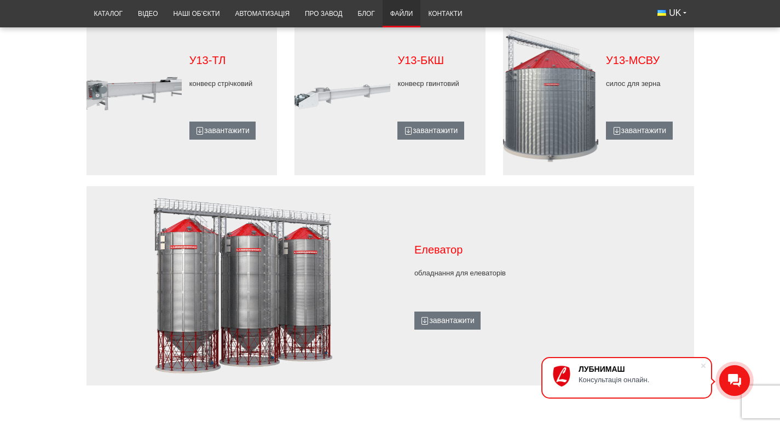
scroll to position [814, 0]
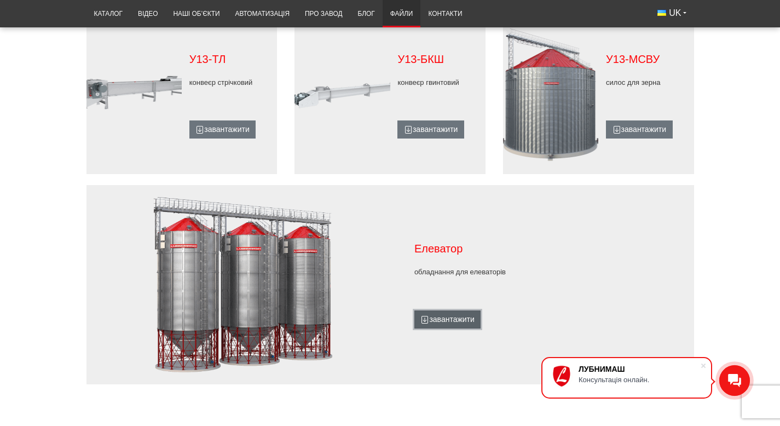
click at [457, 329] on link "завантажити" at bounding box center [447, 319] width 66 height 19
click at [672, 130] on link "завантажити" at bounding box center [639, 129] width 66 height 19
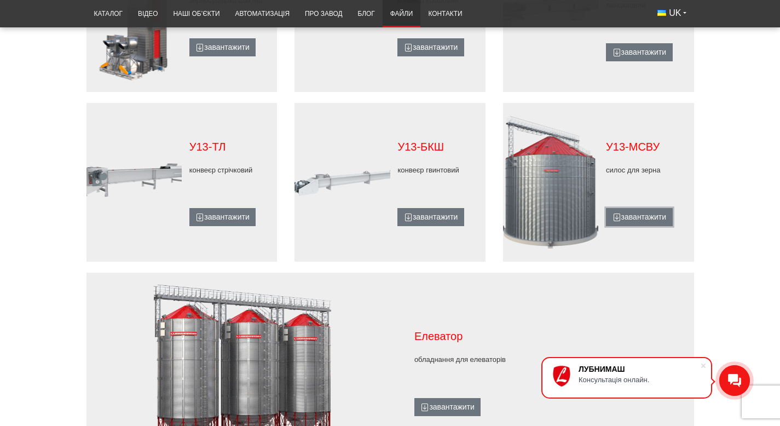
scroll to position [715, 0]
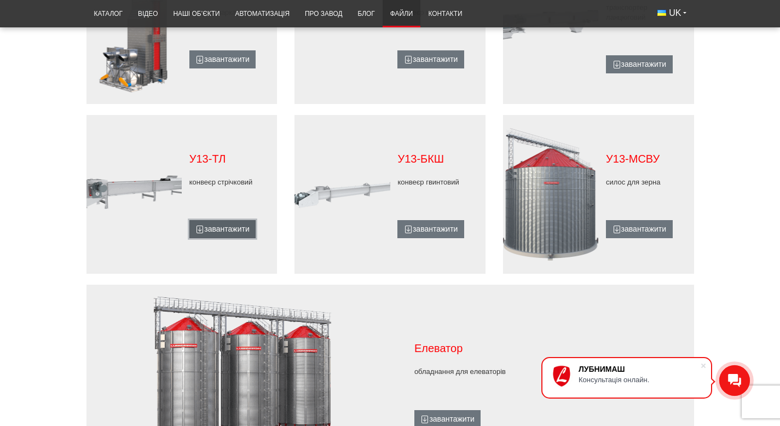
click at [189, 231] on link "завантажити" at bounding box center [222, 229] width 66 height 19
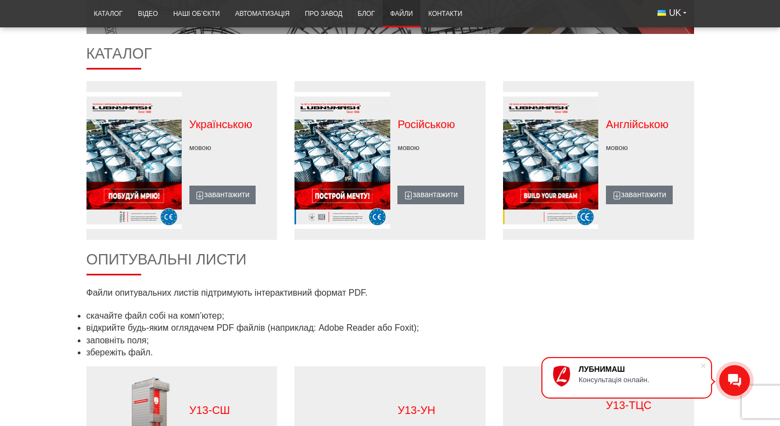
scroll to position [295, 0]
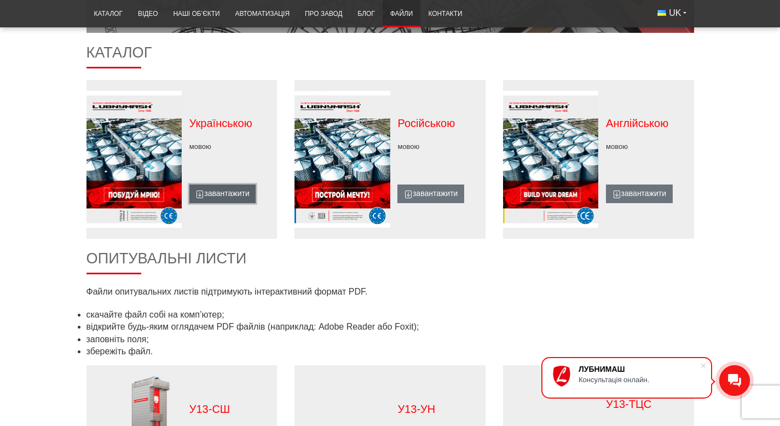
click at [189, 194] on link "завантажити" at bounding box center [222, 193] width 66 height 19
